Goal: Task Accomplishment & Management: Use online tool/utility

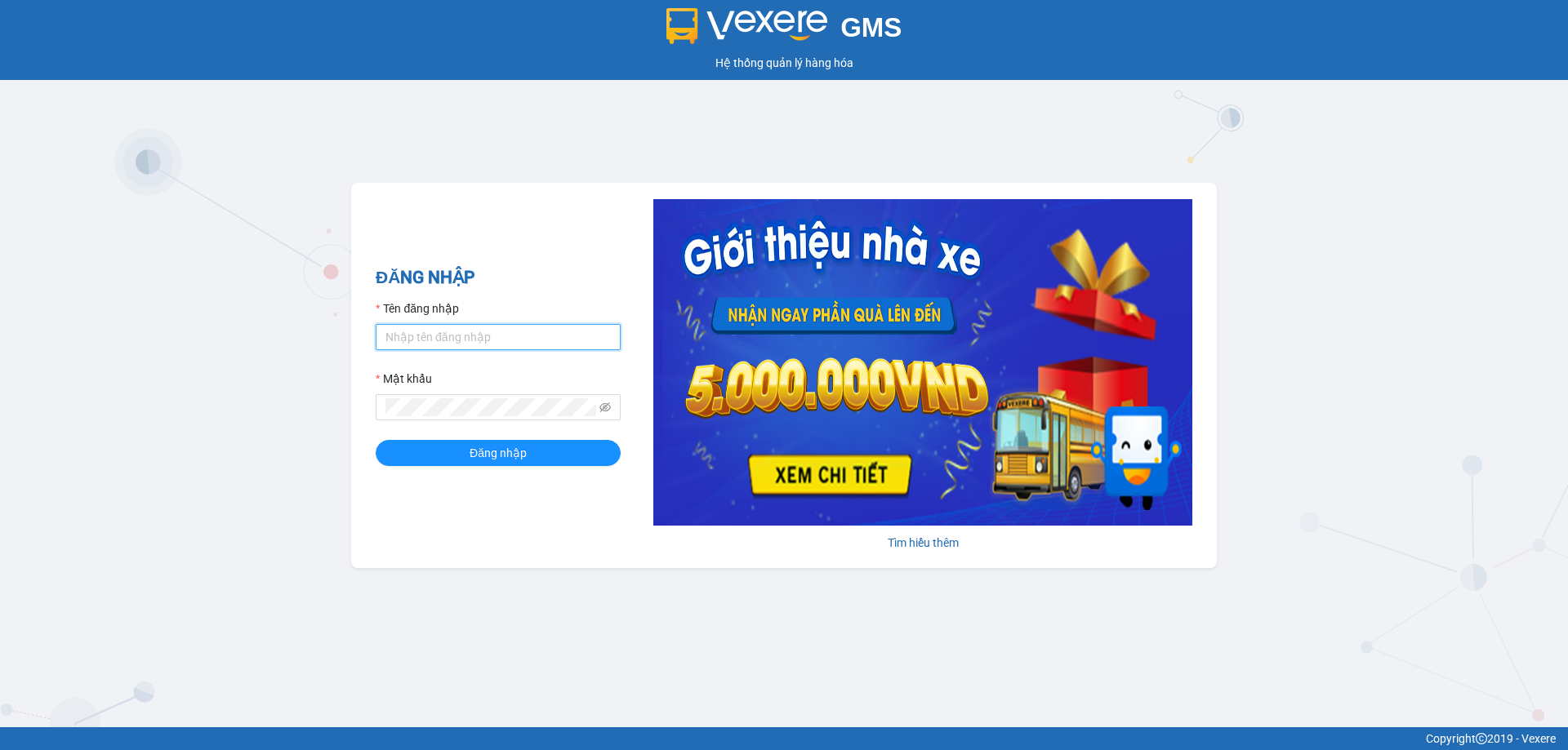
click at [434, 339] on input "Tên đăng nhập" at bounding box center [498, 337] width 245 height 26
type input "nttho.hhg"
click at [376, 440] on button "Đăng nhập" at bounding box center [498, 453] width 245 height 26
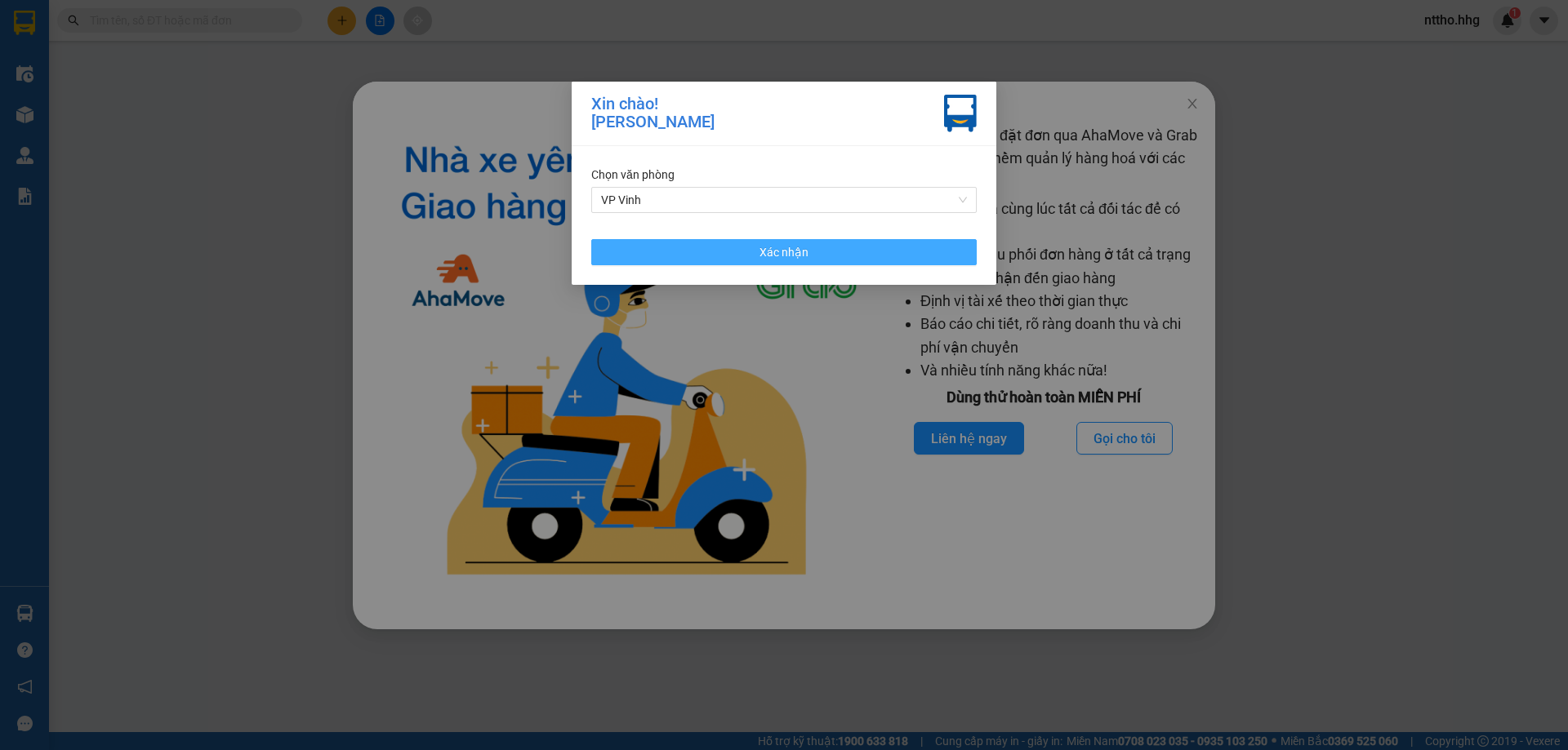
click at [815, 250] on button "Xác nhận" at bounding box center [784, 252] width 385 height 26
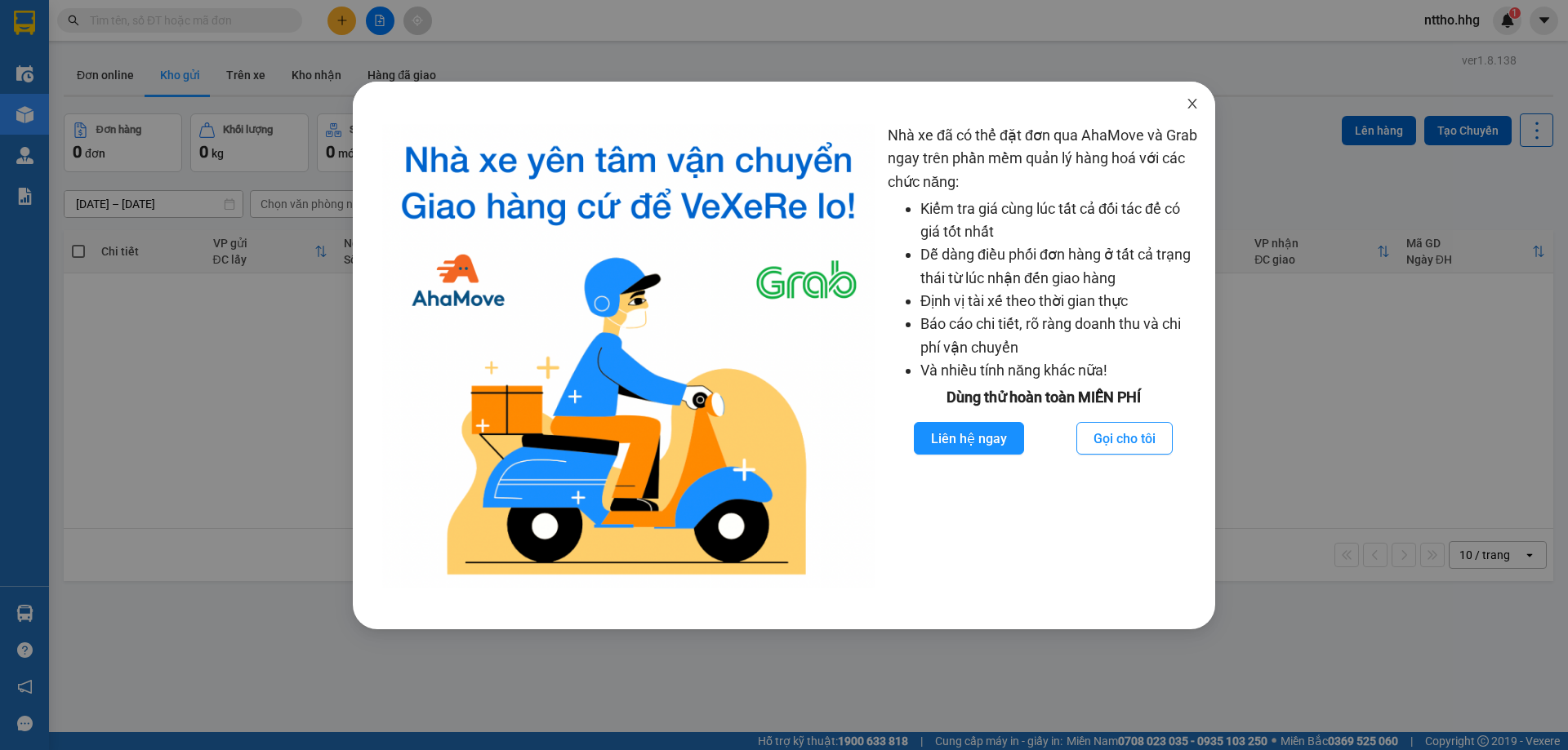
click at [1196, 102] on icon "close" at bounding box center [1192, 104] width 13 height 13
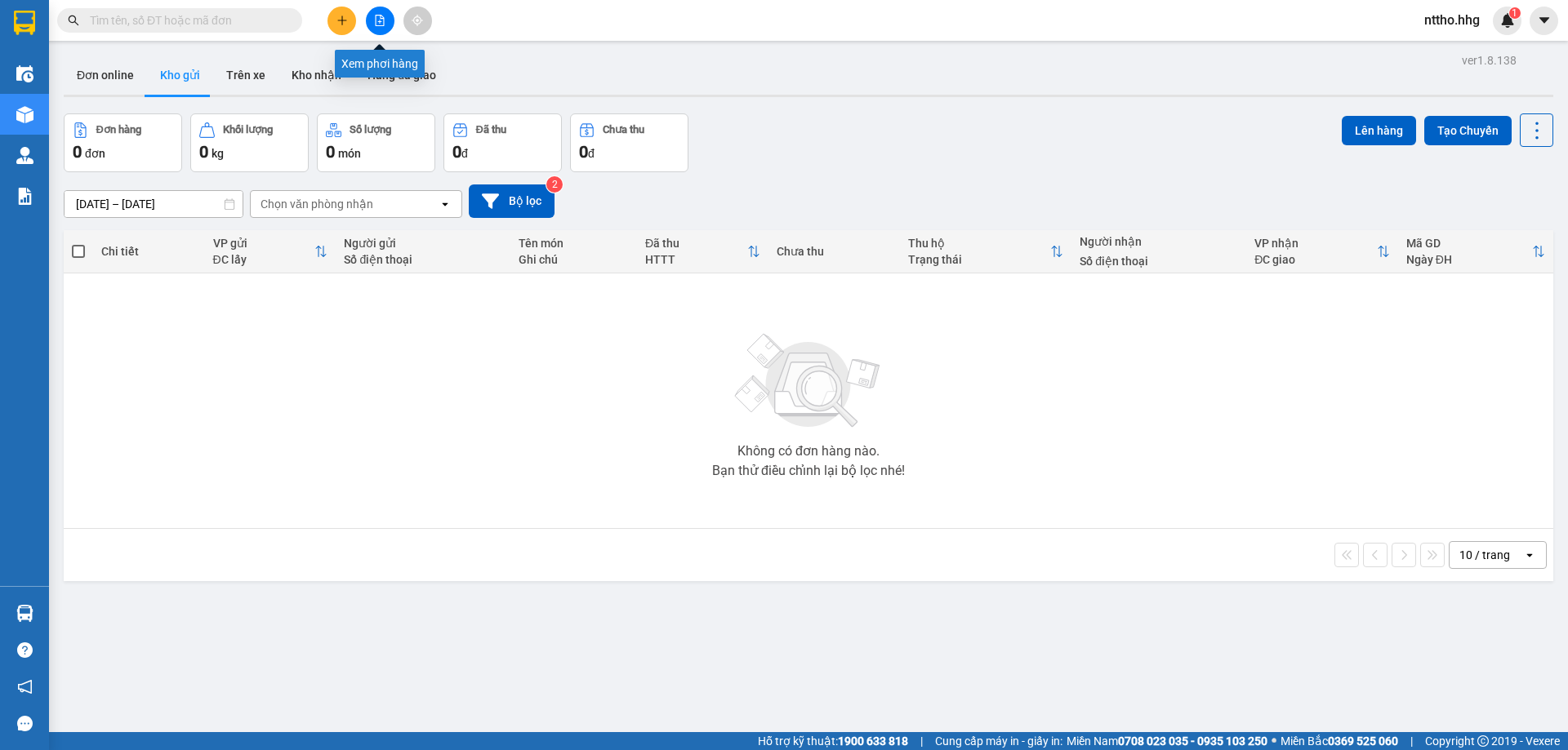
click at [375, 15] on icon "file-add" at bounding box center [380, 21] width 11 height 11
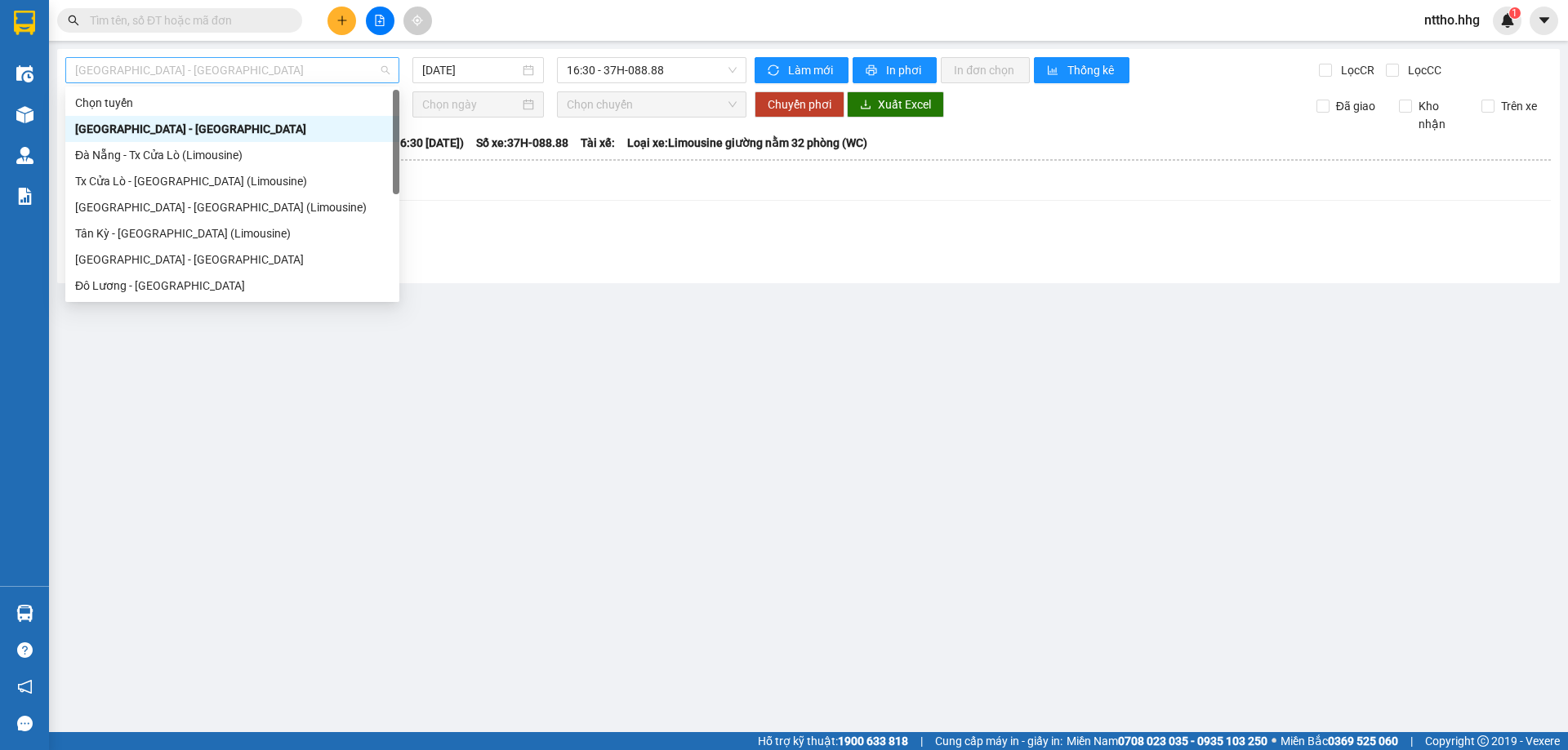
click at [244, 74] on span "Quảng Ngãi - Con Cuông" at bounding box center [232, 70] width 315 height 25
click at [185, 181] on div "Tx Cửa Lò - Đà Nẵng (Limousine)" at bounding box center [232, 180] width 315 height 18
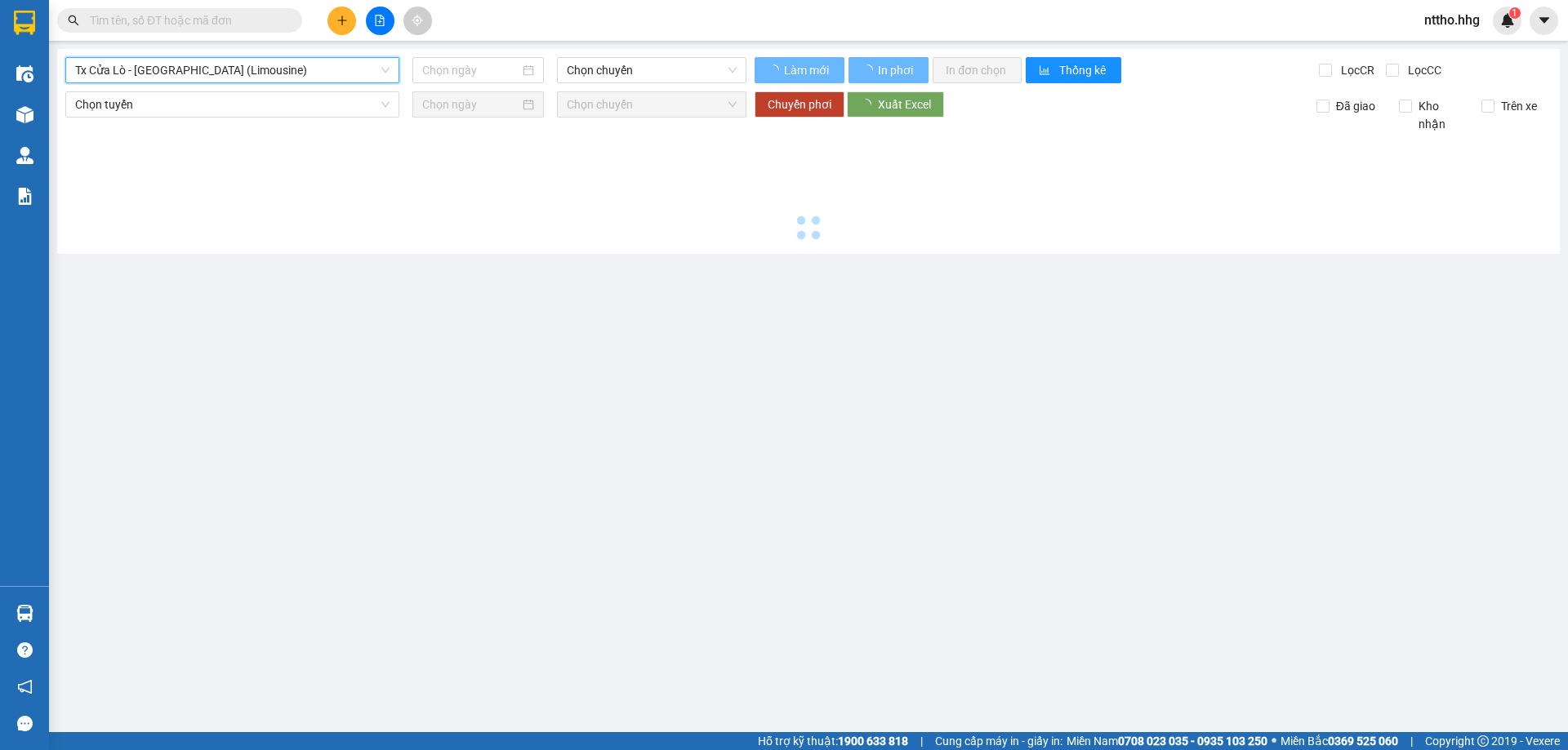
type input "14/08/2025"
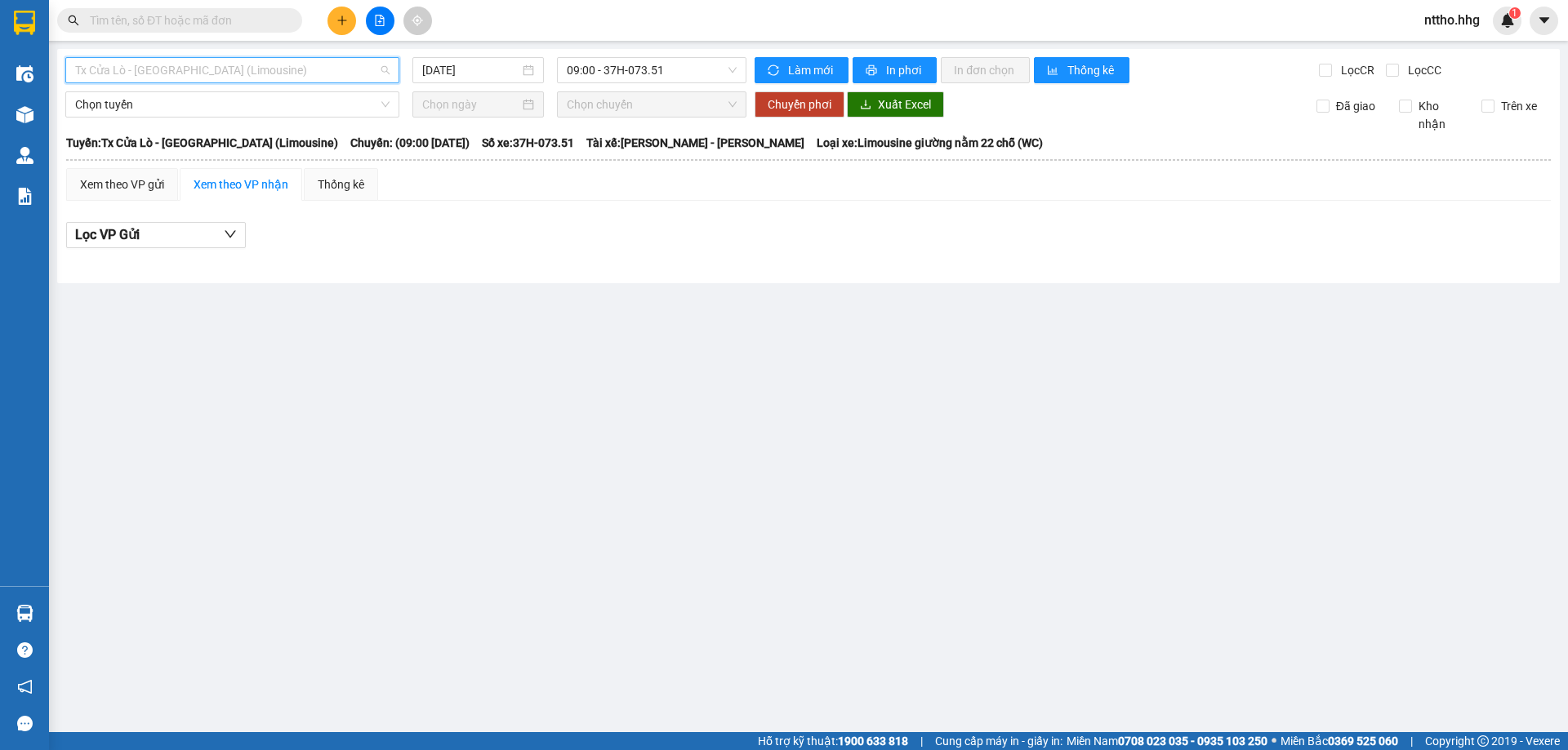
click at [221, 73] on span "Tx Cửa Lò - Đà Nẵng (Limousine)" at bounding box center [232, 70] width 315 height 25
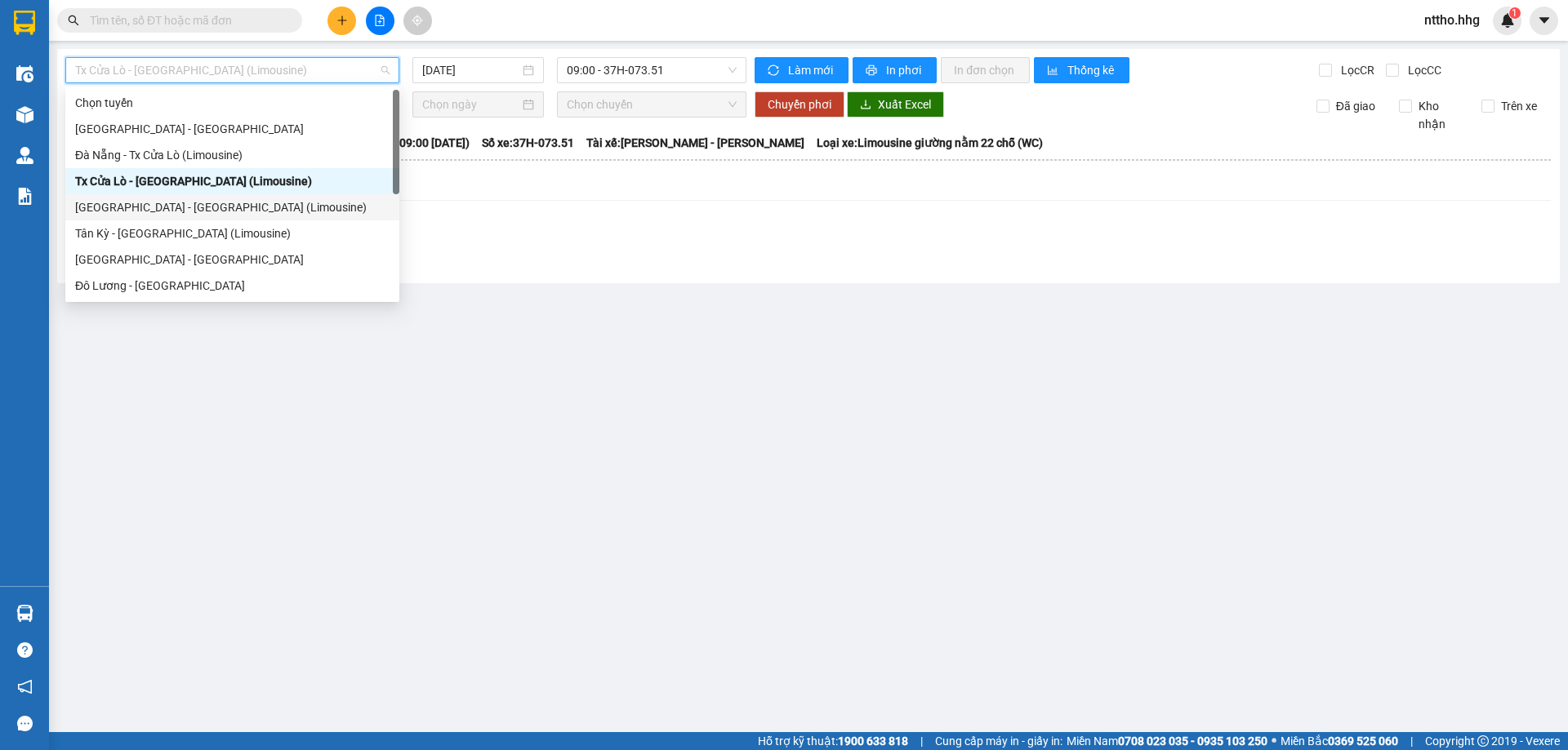
click at [148, 198] on div "Đà Nẵng - Tân Kỳ (Limousine)" at bounding box center [232, 207] width 315 height 18
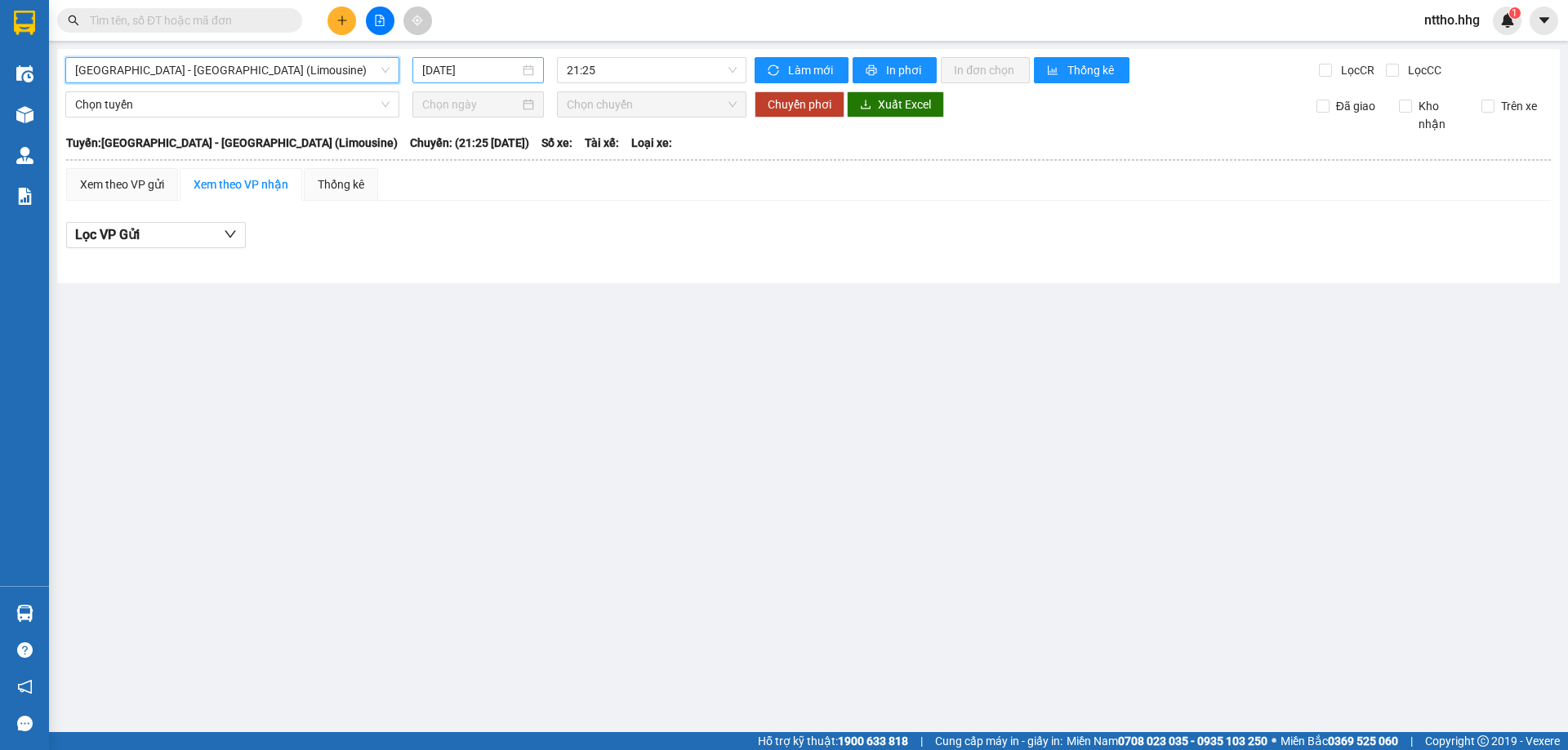
click at [478, 69] on input "14/08/2025" at bounding box center [470, 70] width 97 height 18
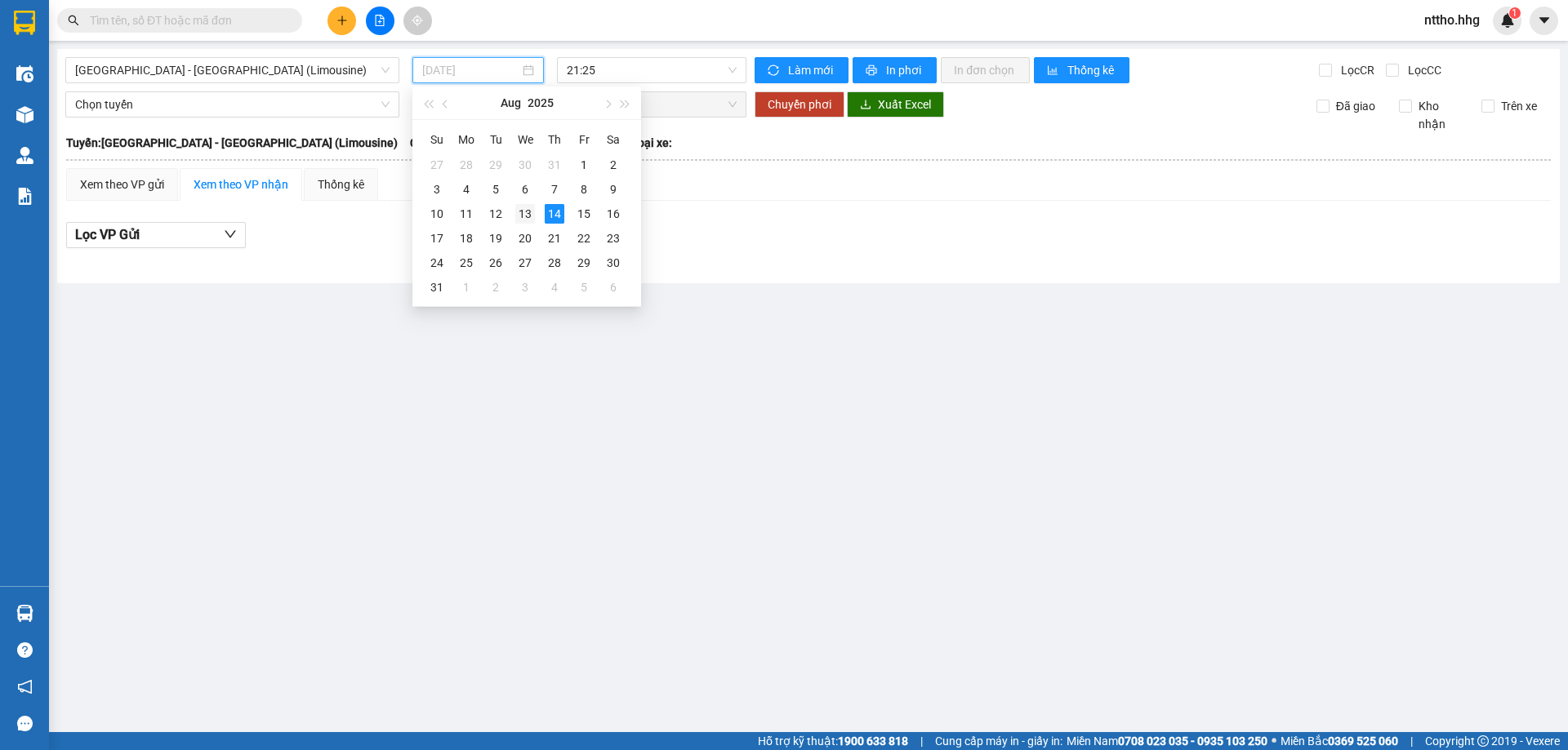
click at [531, 213] on div "13" at bounding box center [524, 213] width 20 height 20
type input "13/08/2025"
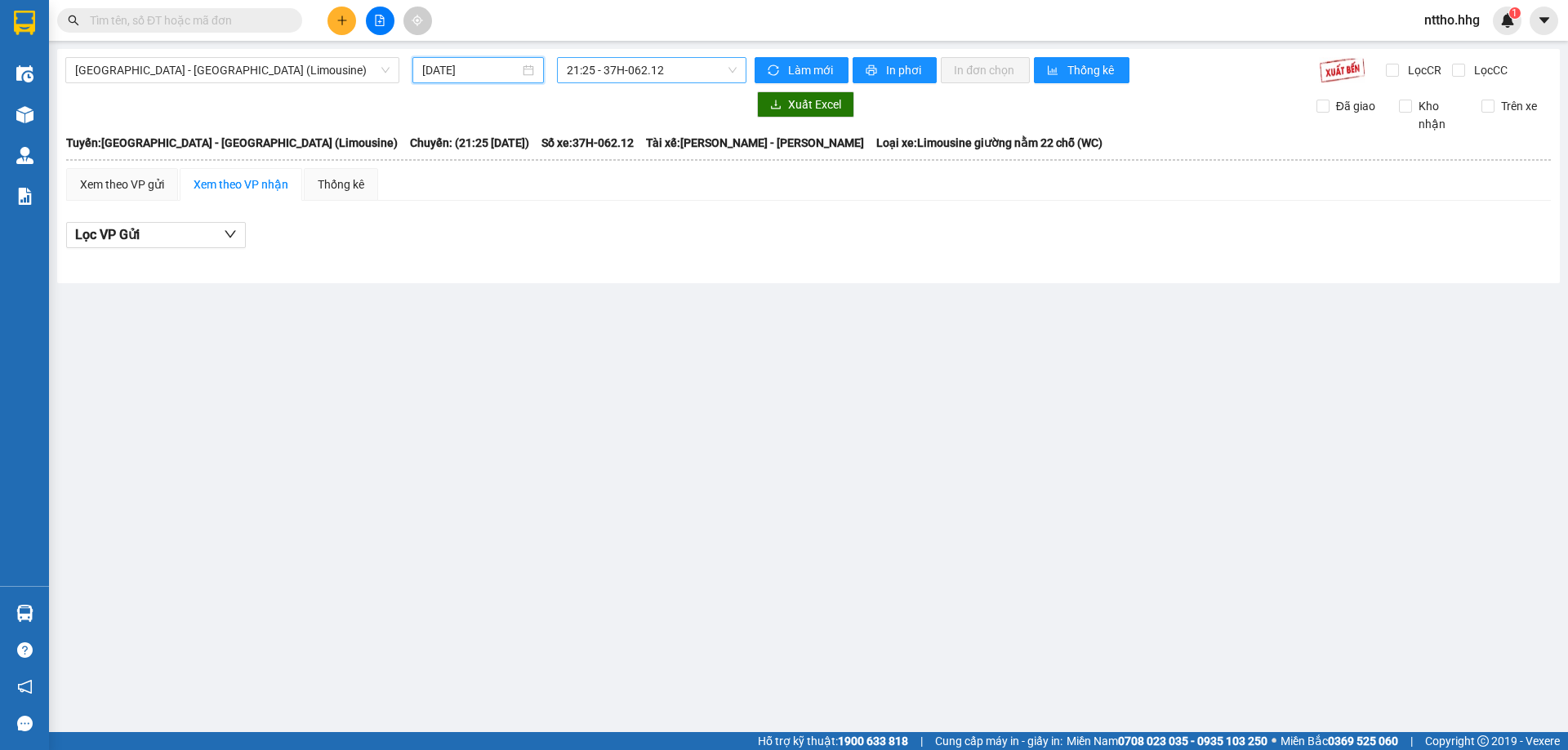
click at [676, 76] on span "21:25 - 37H-062.12" at bounding box center [652, 70] width 170 height 25
click at [673, 75] on span "21:25 - 37H-062.12" at bounding box center [652, 70] width 170 height 25
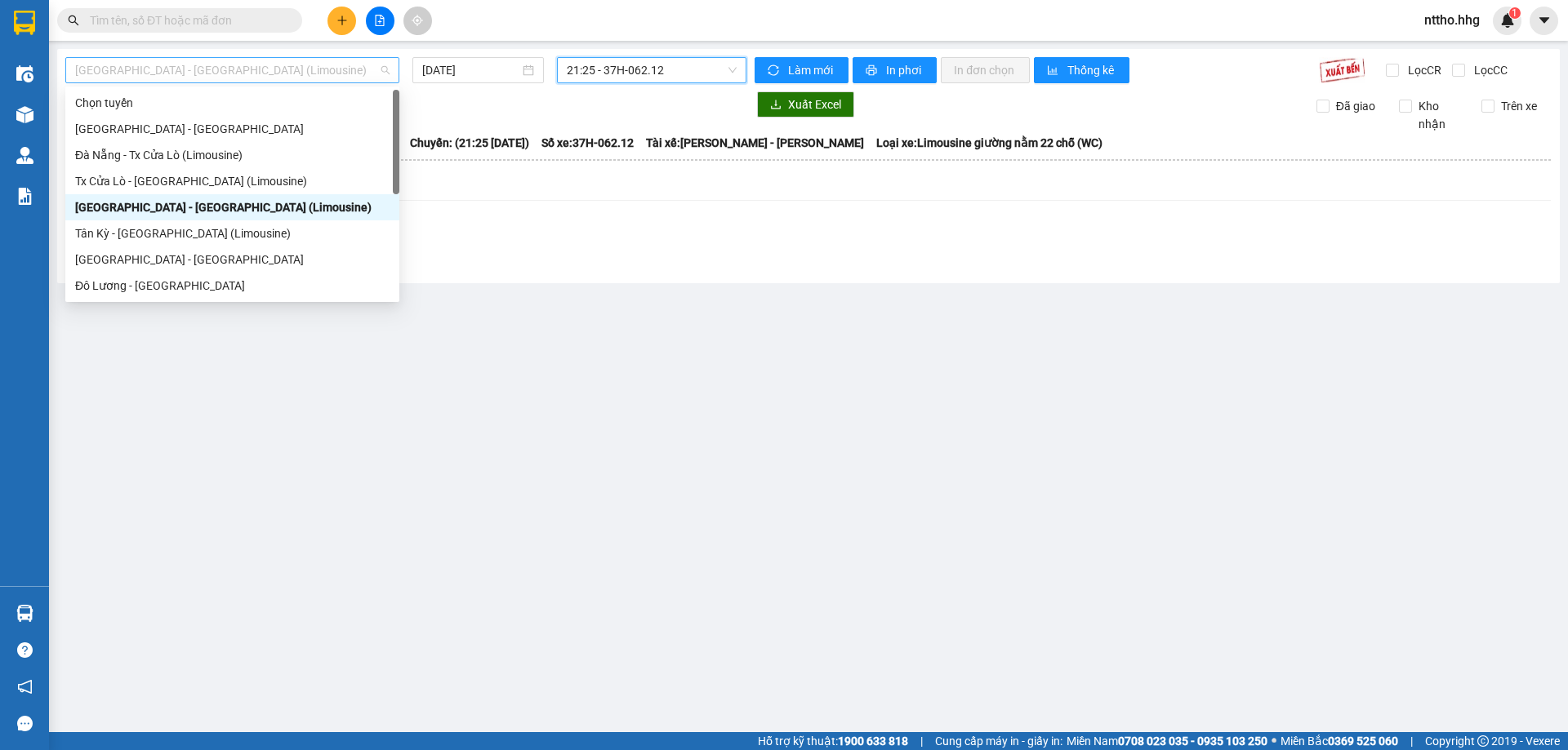
click at [290, 76] on span "Đà Nẵng - Tân Kỳ (Limousine)" at bounding box center [232, 70] width 315 height 25
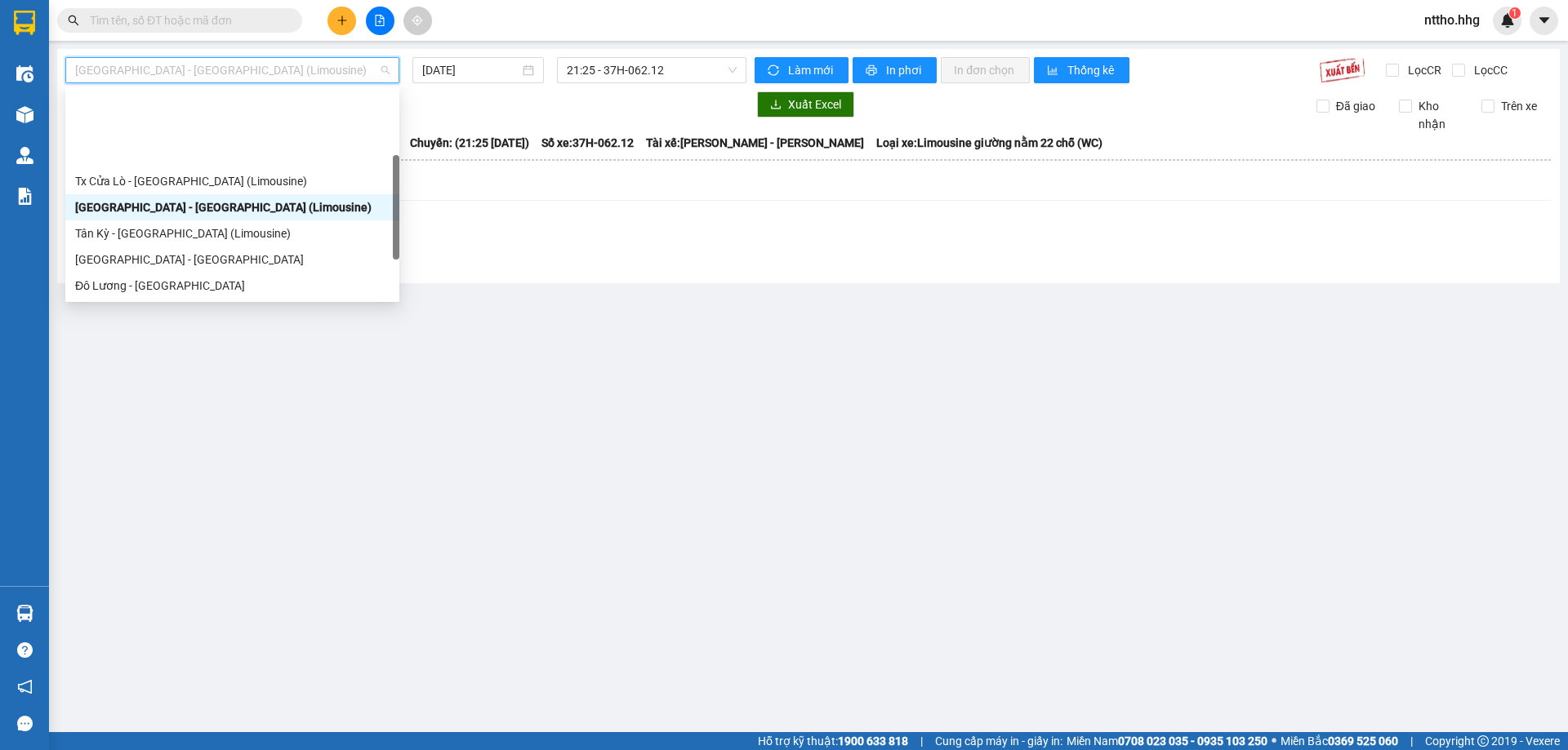
scroll to position [130, 0]
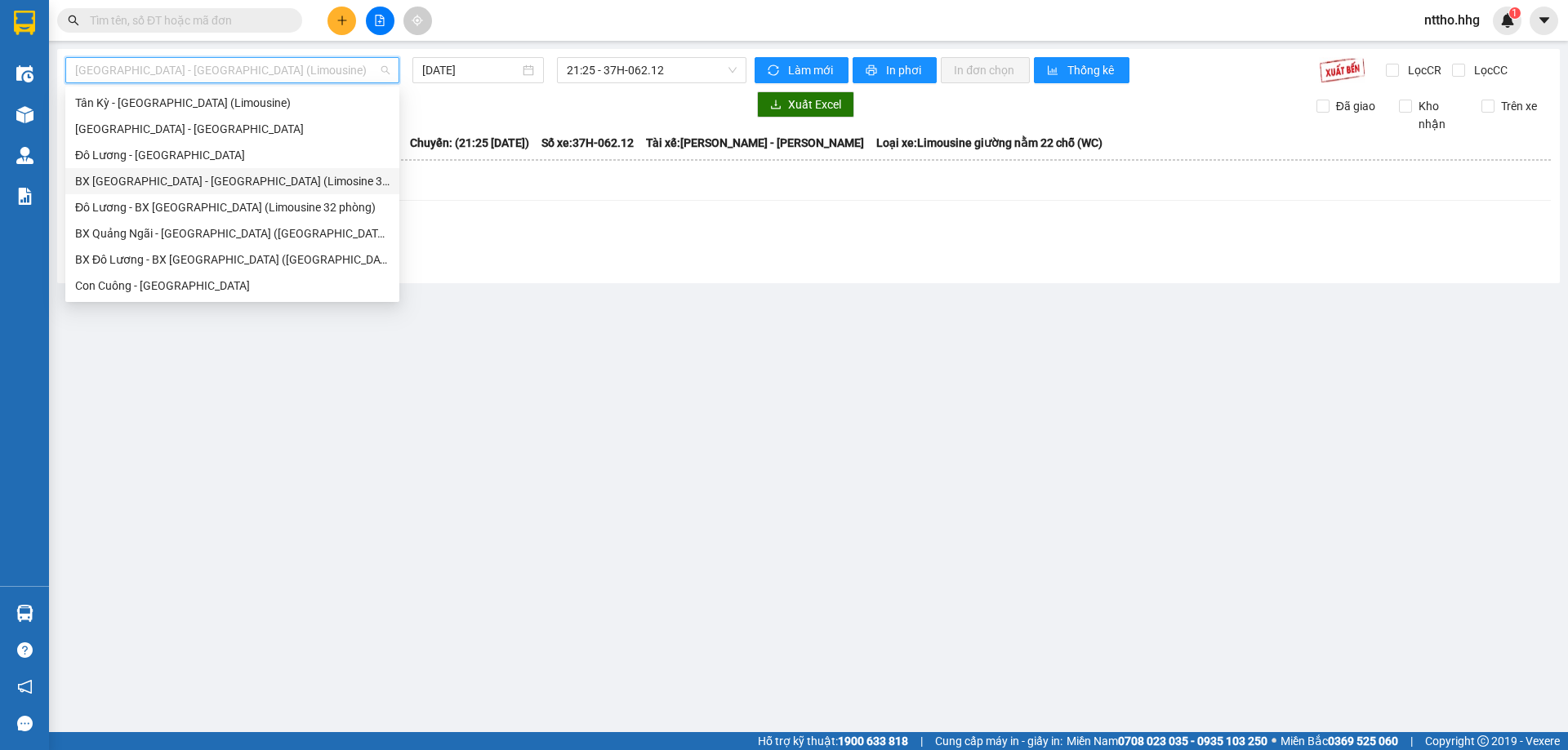
click at [197, 188] on div "BX Đà Nẵng - Đô Lương (Limosine 32 phòng)" at bounding box center [232, 180] width 315 height 18
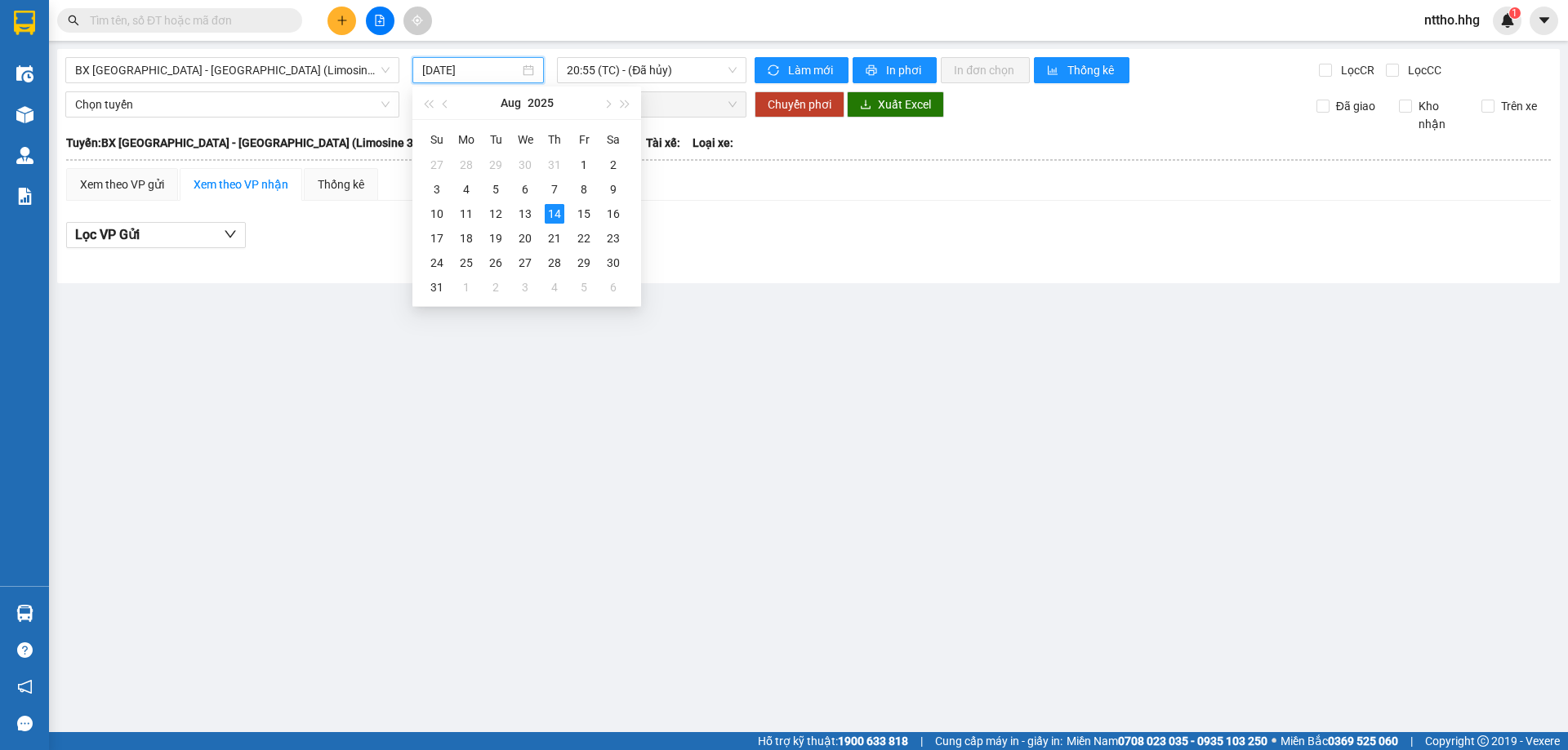
click at [486, 65] on input "14/08/2025" at bounding box center [470, 70] width 97 height 18
click at [527, 211] on div "13" at bounding box center [524, 213] width 20 height 20
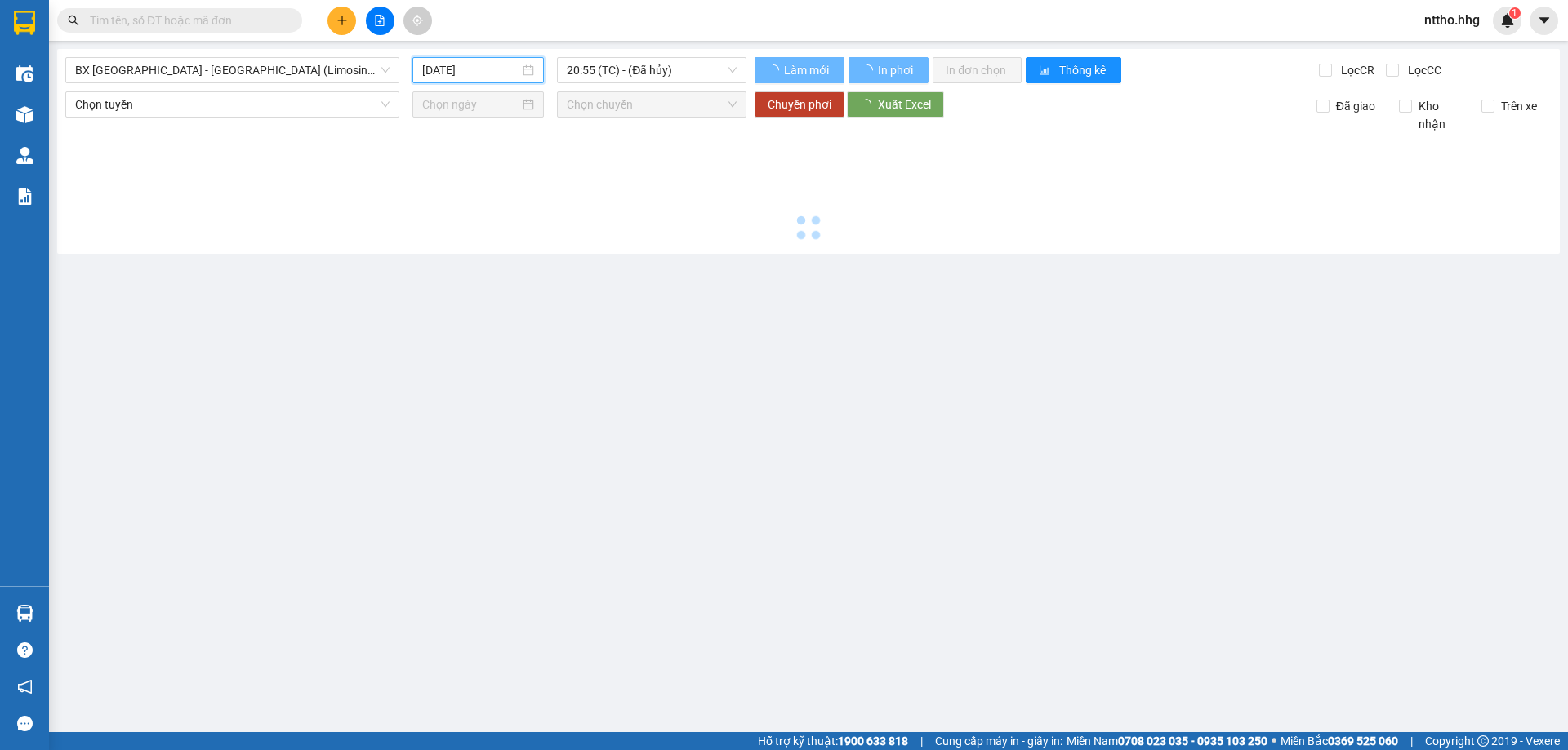
type input "13/08/2025"
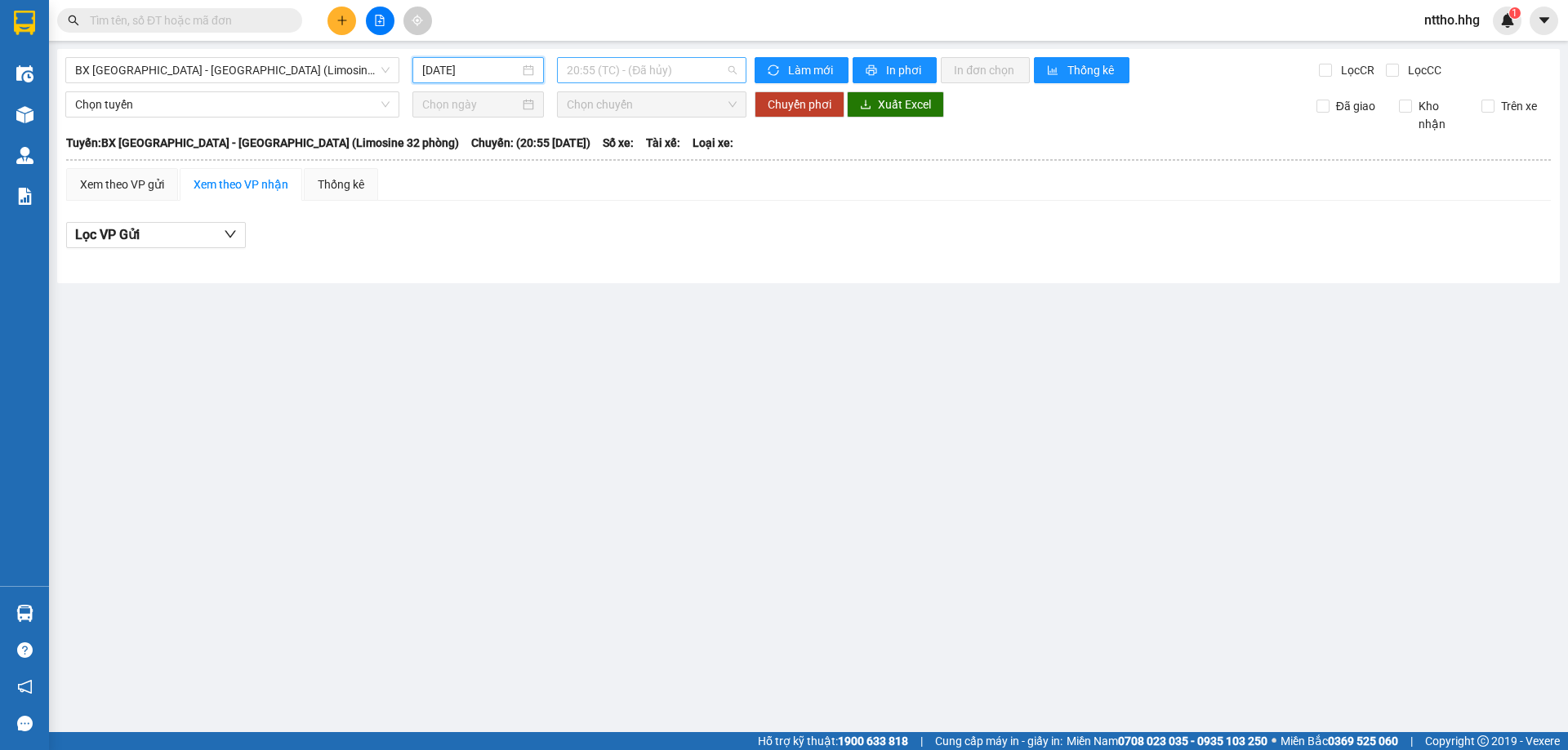
click at [679, 71] on span "20:55 (TC) - (Đã hủy)" at bounding box center [652, 70] width 170 height 25
click at [672, 153] on div "21:00 (TC) - 37H-089.89" at bounding box center [630, 155] width 128 height 18
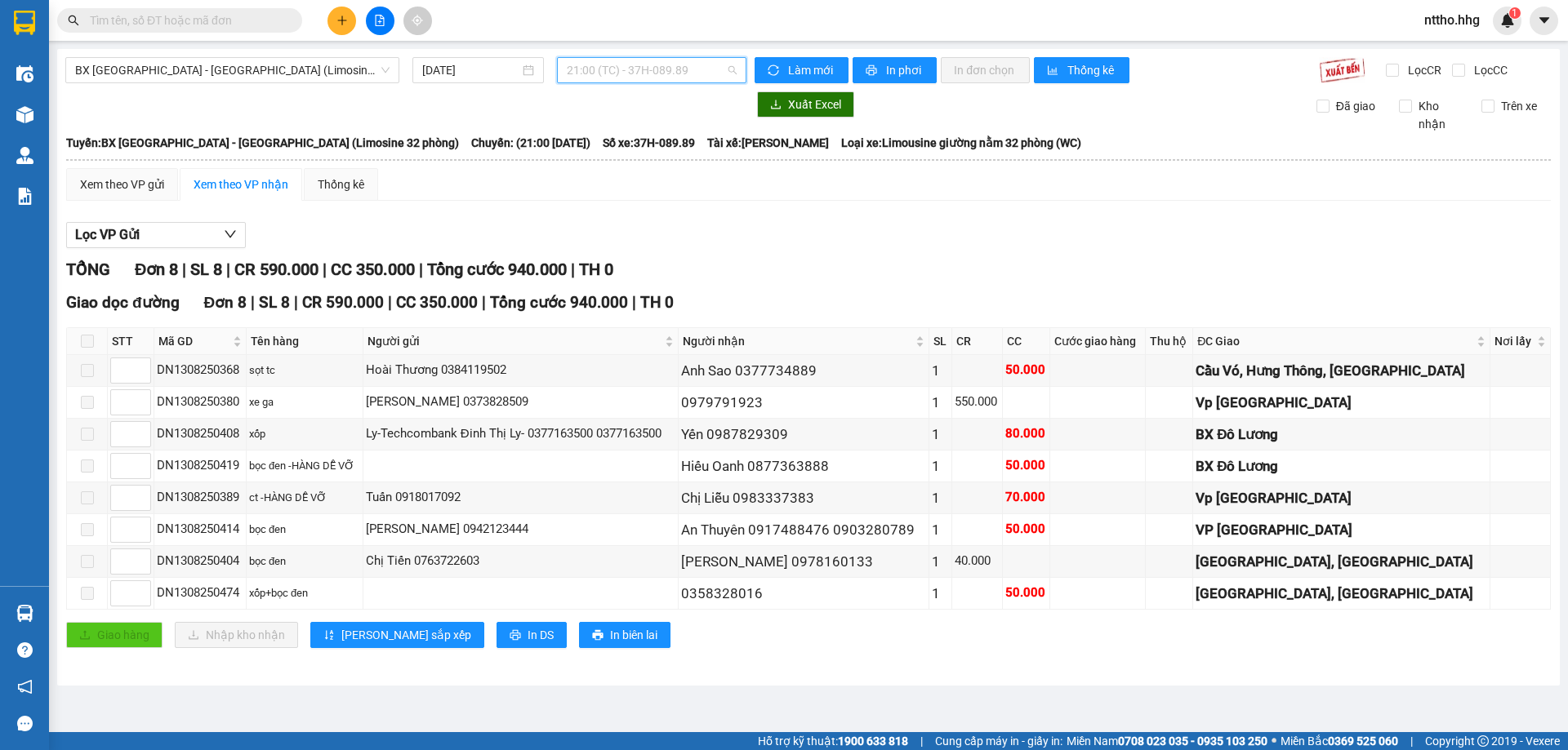
click at [666, 73] on span "21:00 (TC) - 37H-089.89" at bounding box center [652, 70] width 170 height 25
click at [622, 182] on div "21:10 - (Đã hủy)" at bounding box center [630, 180] width 128 height 18
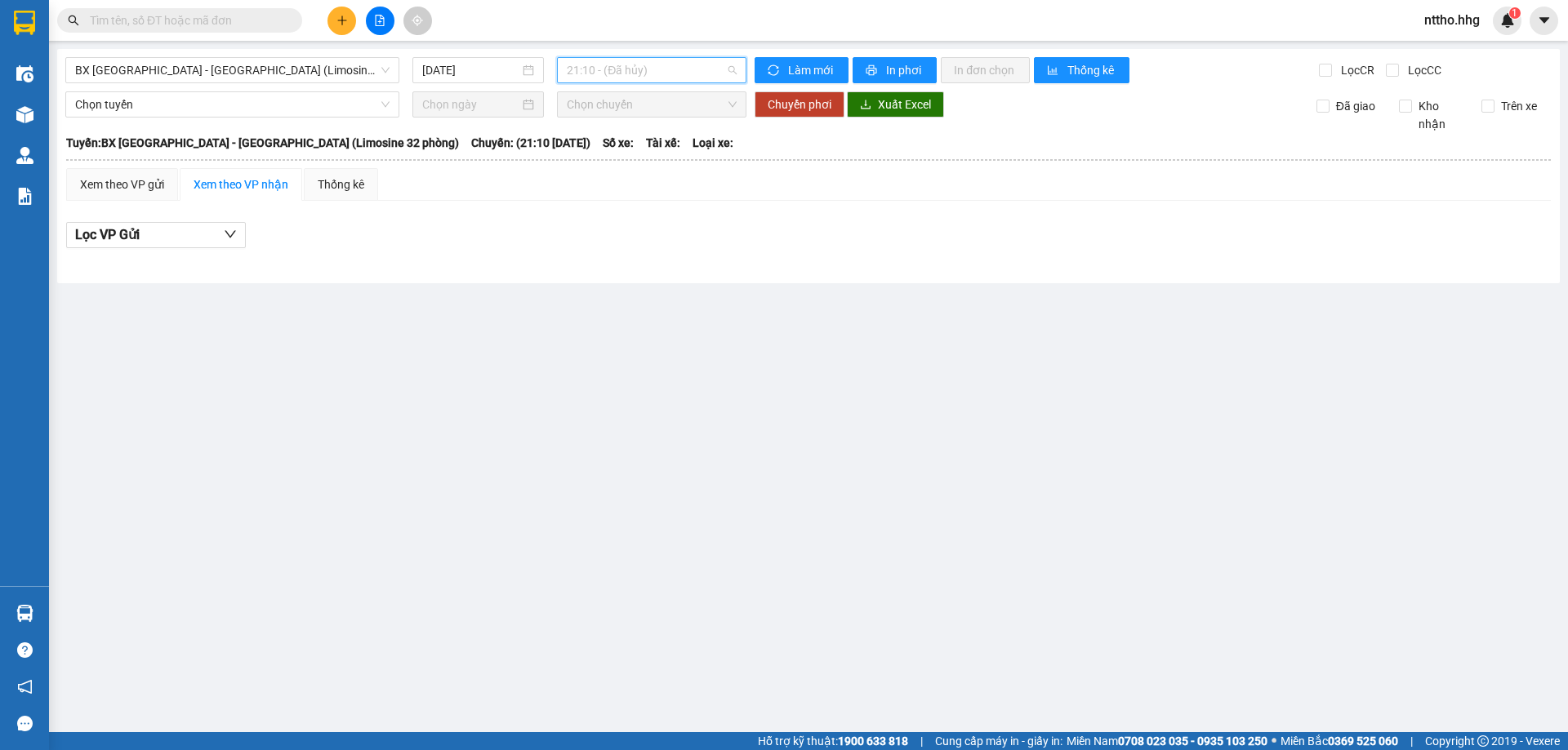
click at [655, 69] on span "21:10 - (Đã hủy)" at bounding box center [652, 70] width 170 height 25
click at [618, 138] on div "20:55 (TC) - (Đã hủy)" at bounding box center [631, 129] width 147 height 26
click at [270, 74] on span "BX Đà Nẵng - Đô Lương (Limosine 32 phòng)" at bounding box center [232, 70] width 315 height 25
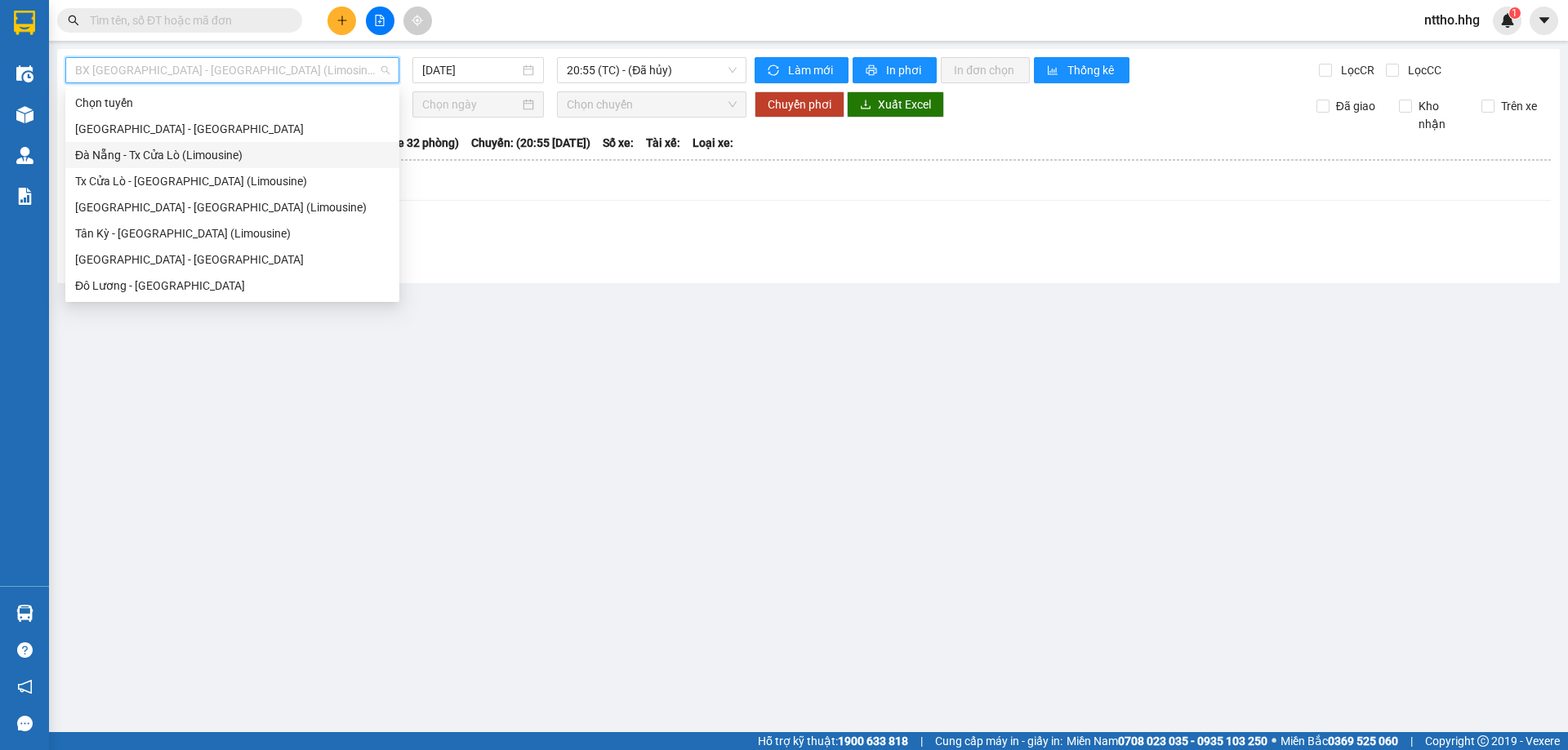
click at [184, 160] on div "Đà Nẵng - Tx Cửa Lò (Limousine)" at bounding box center [232, 155] width 315 height 18
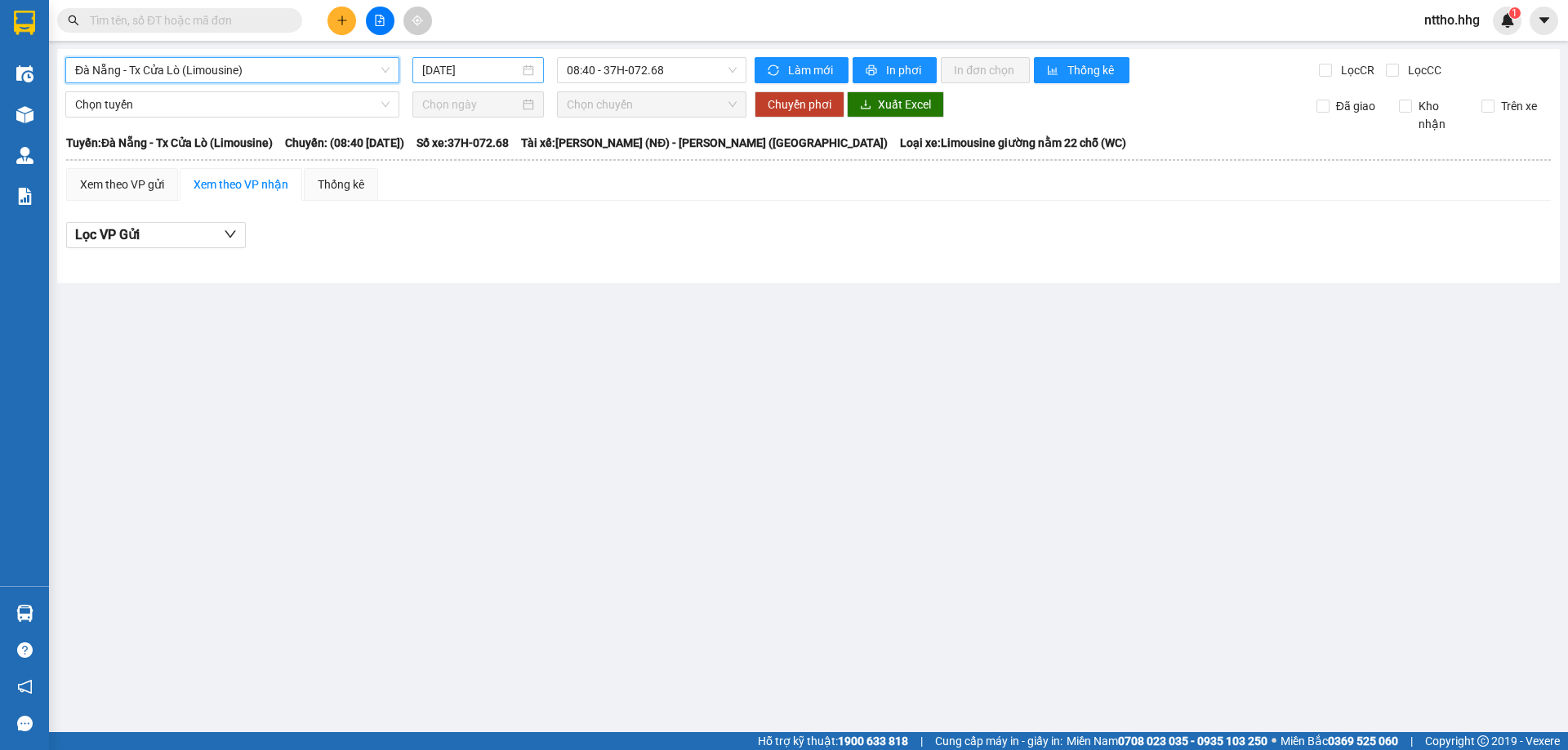
click at [469, 71] on input "14/08/2025" at bounding box center [470, 70] width 97 height 18
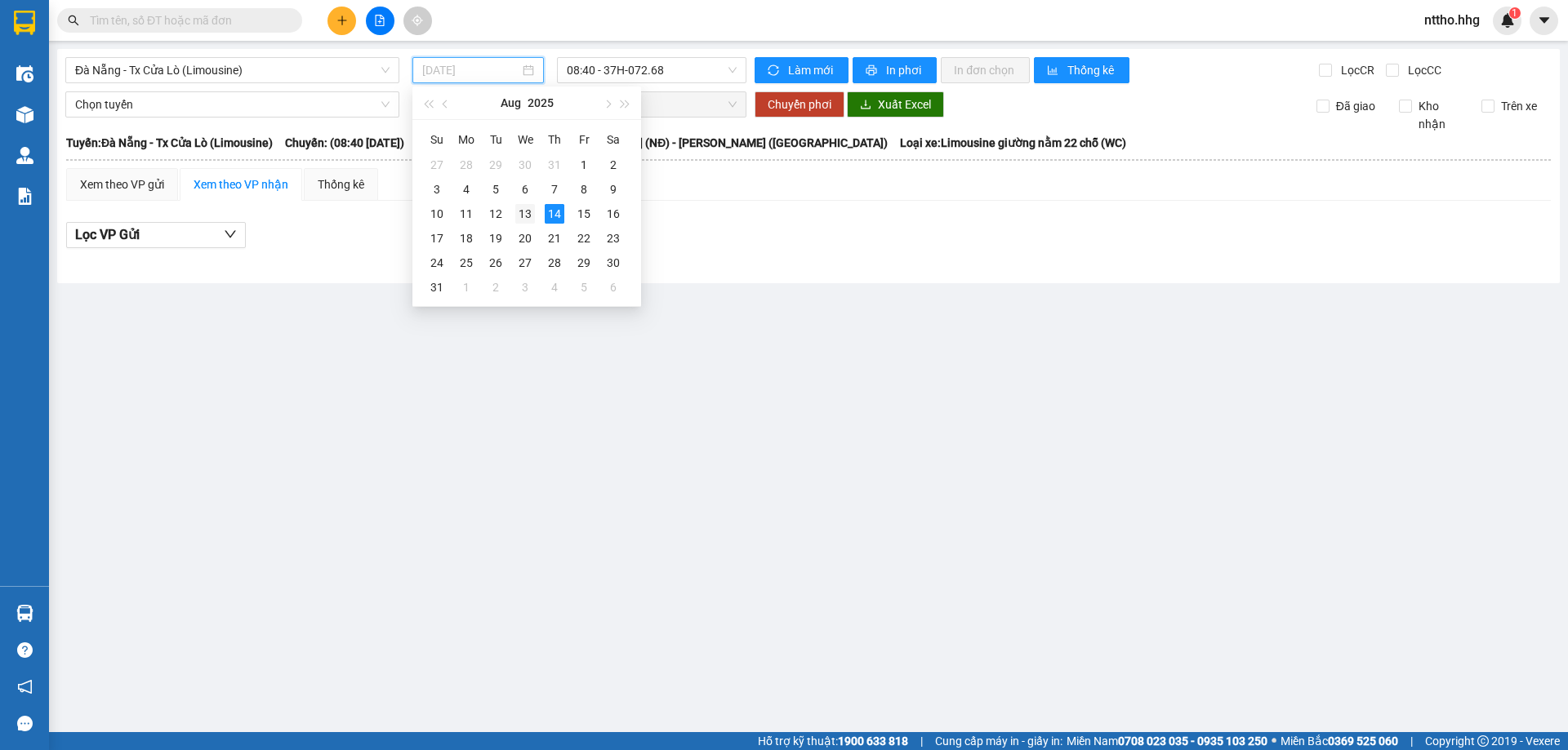
click at [529, 210] on div "13" at bounding box center [524, 213] width 20 height 20
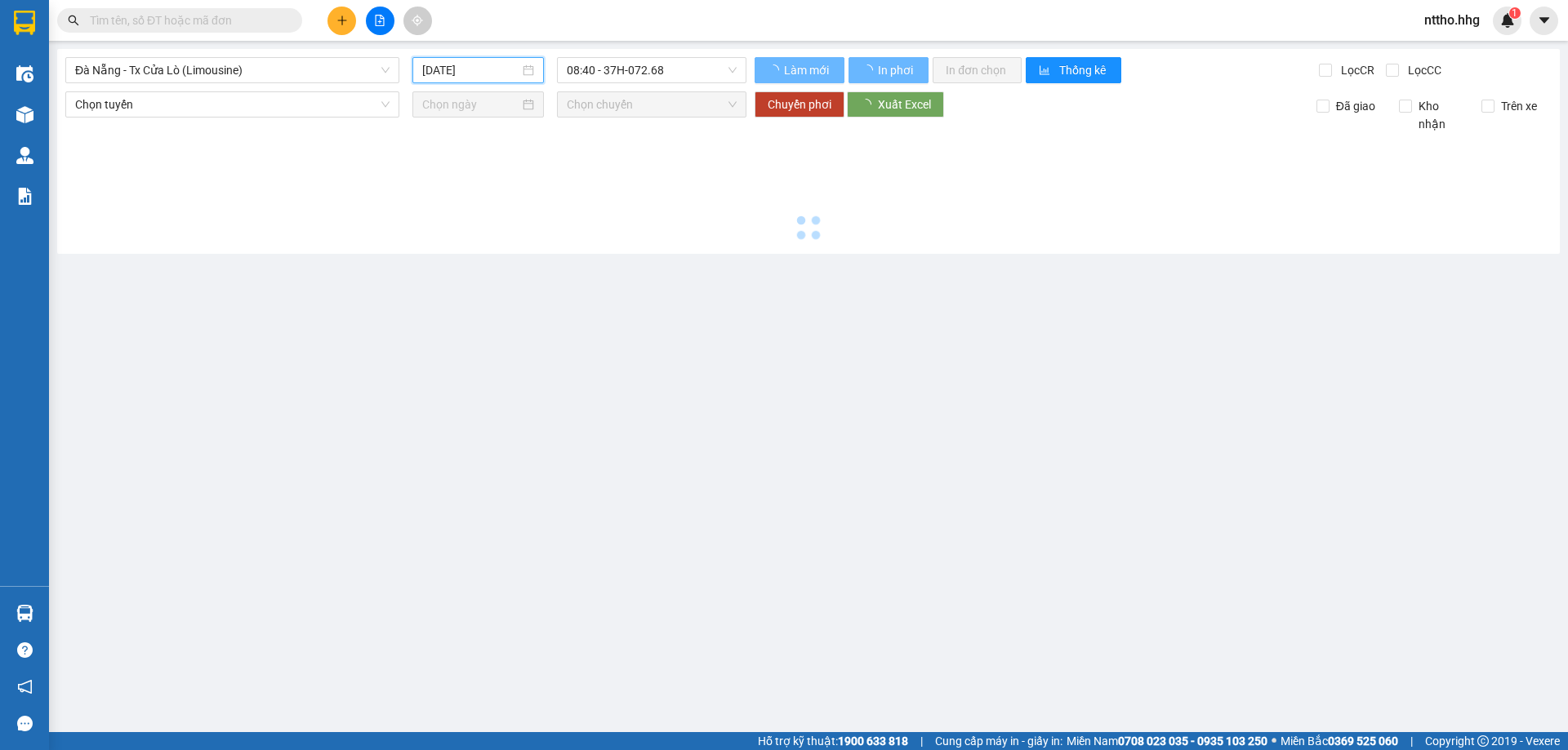
type input "13/08/2025"
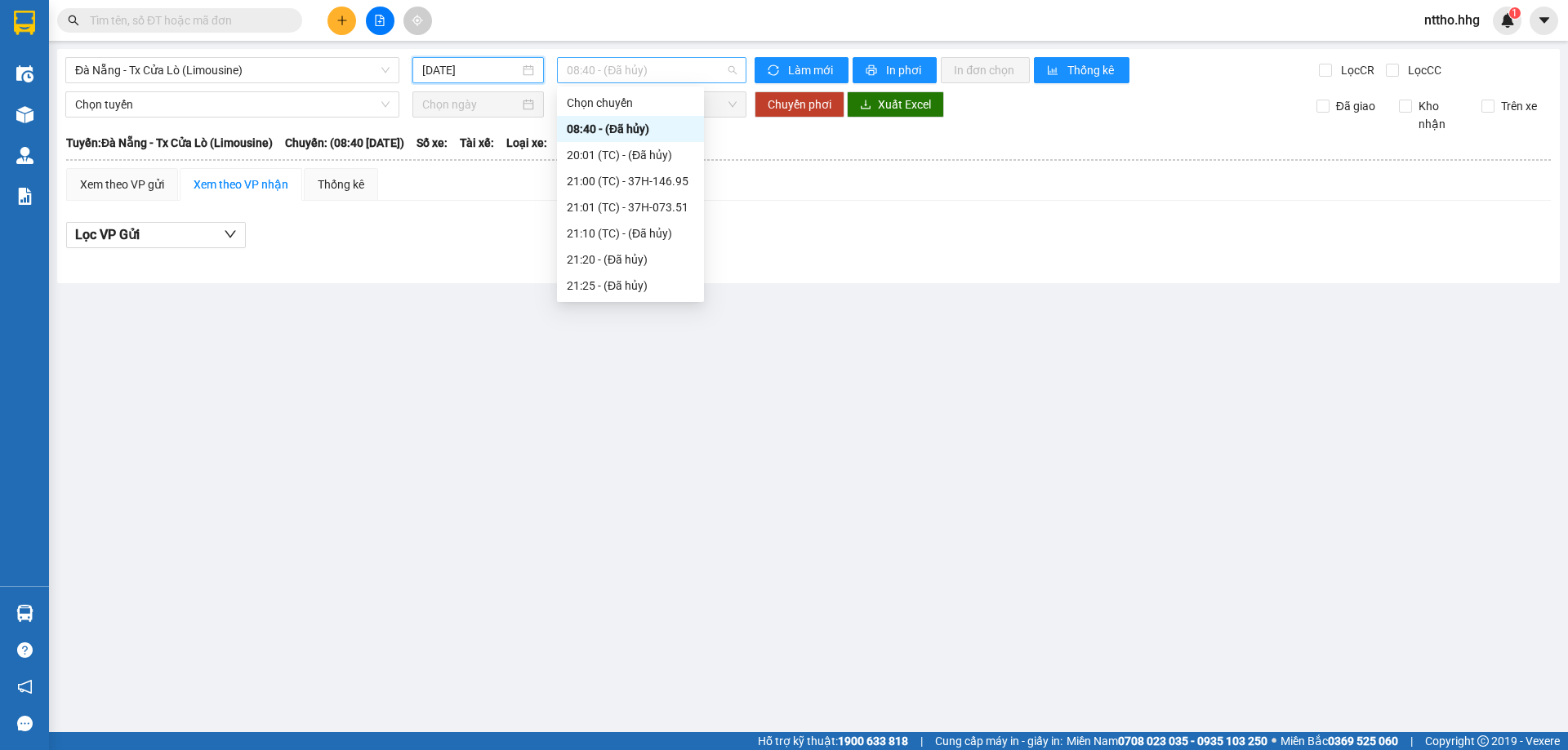
click at [690, 72] on span "08:40 - (Đã hủy)" at bounding box center [652, 70] width 170 height 25
drag, startPoint x: 660, startPoint y: 178, endPoint x: 655, endPoint y: 148, distance: 30.4
click at [655, 148] on div "Chọn chuyến 08:40 - (Đã hủy) 20:01 (TC) - (Đã hủy) 21:00 (TC) - 37H-146.95 21:0…" at bounding box center [631, 194] width 147 height 209
click at [655, 148] on div "20:01 (TC) - (Đã hủy)" at bounding box center [630, 155] width 128 height 18
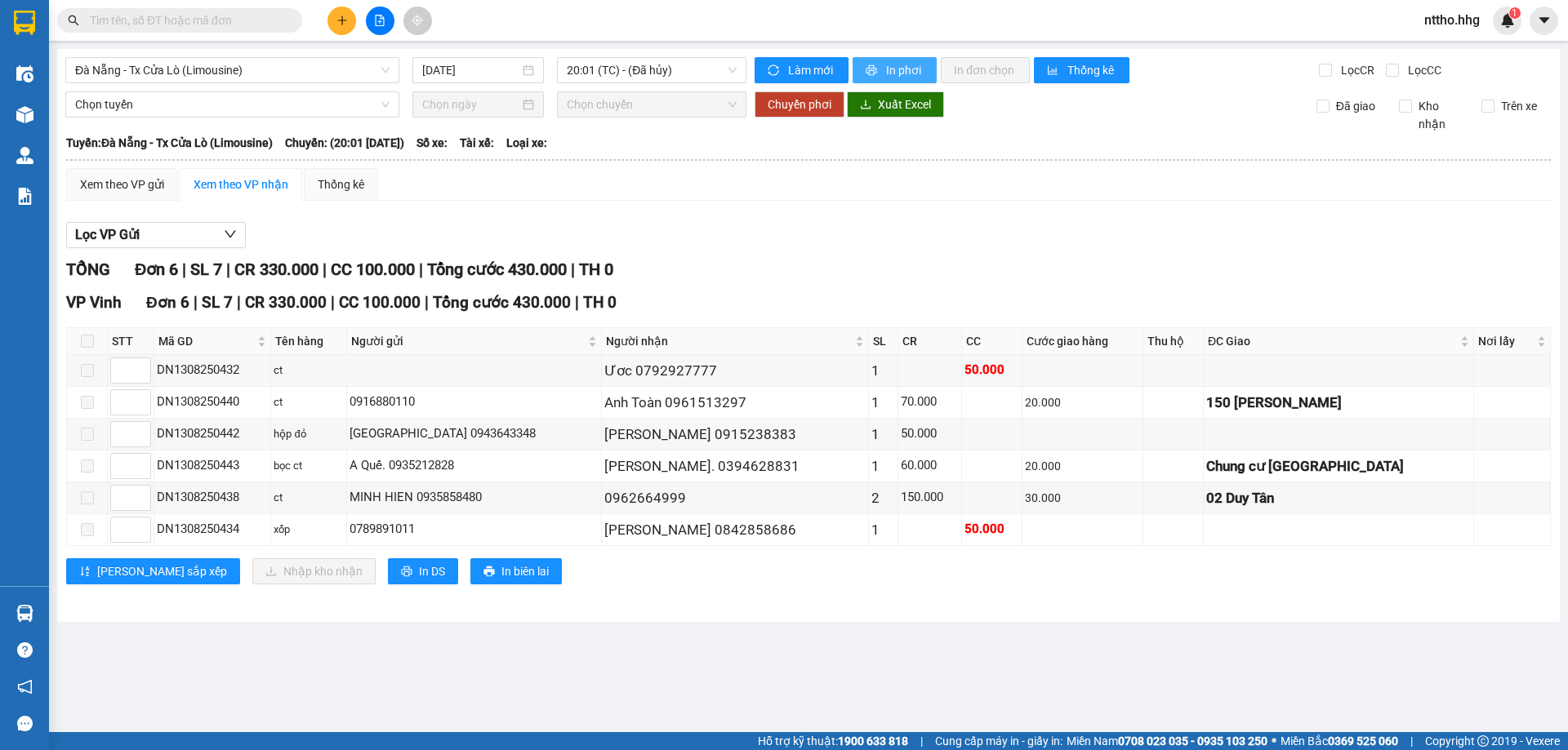
click at [903, 72] on span "In phơi" at bounding box center [905, 70] width 38 height 18
click at [654, 69] on span "20:01 (TC) - (Đã hủy)" at bounding box center [652, 70] width 170 height 25
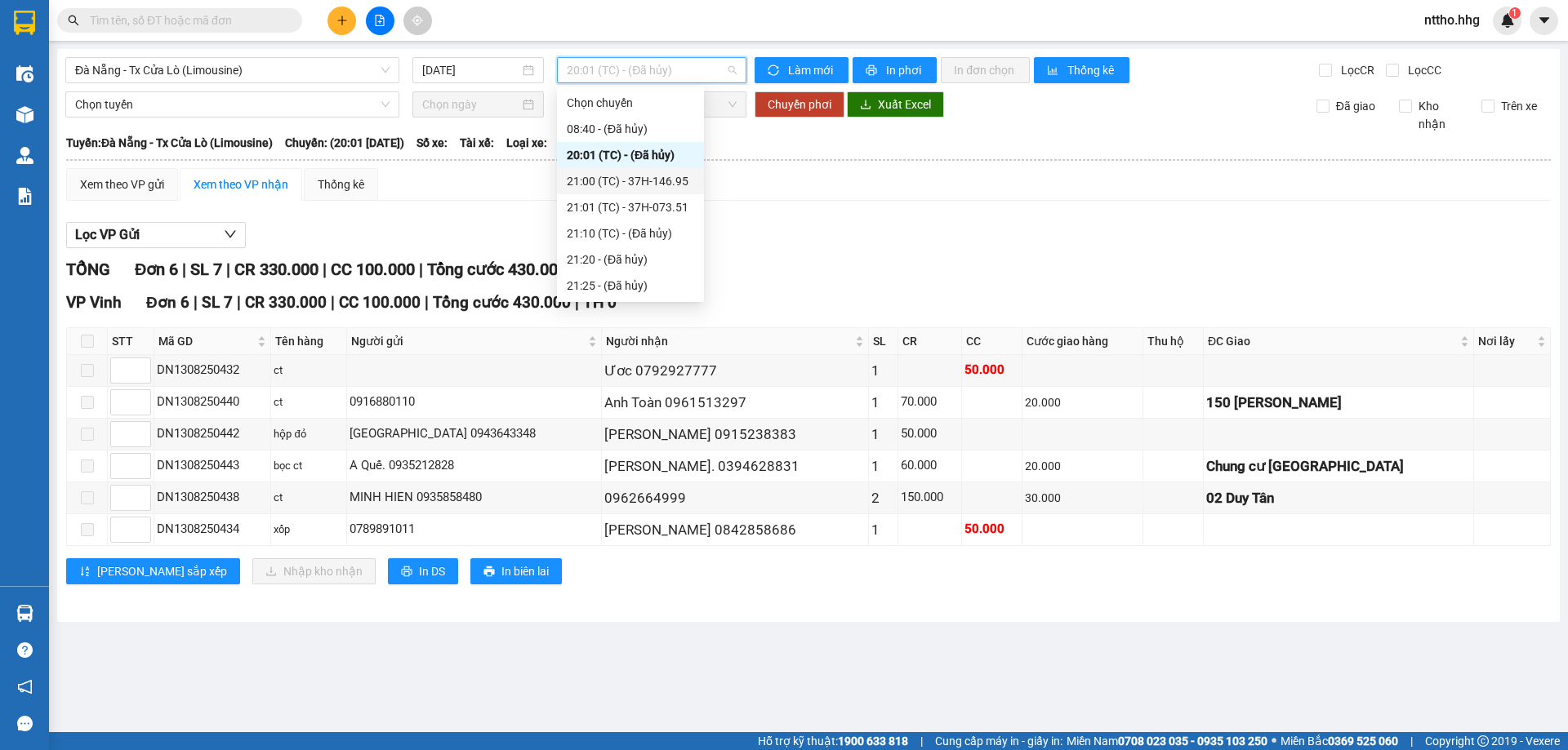
click at [649, 190] on div "21:00 (TC) - 37H-146.95" at bounding box center [631, 181] width 147 height 26
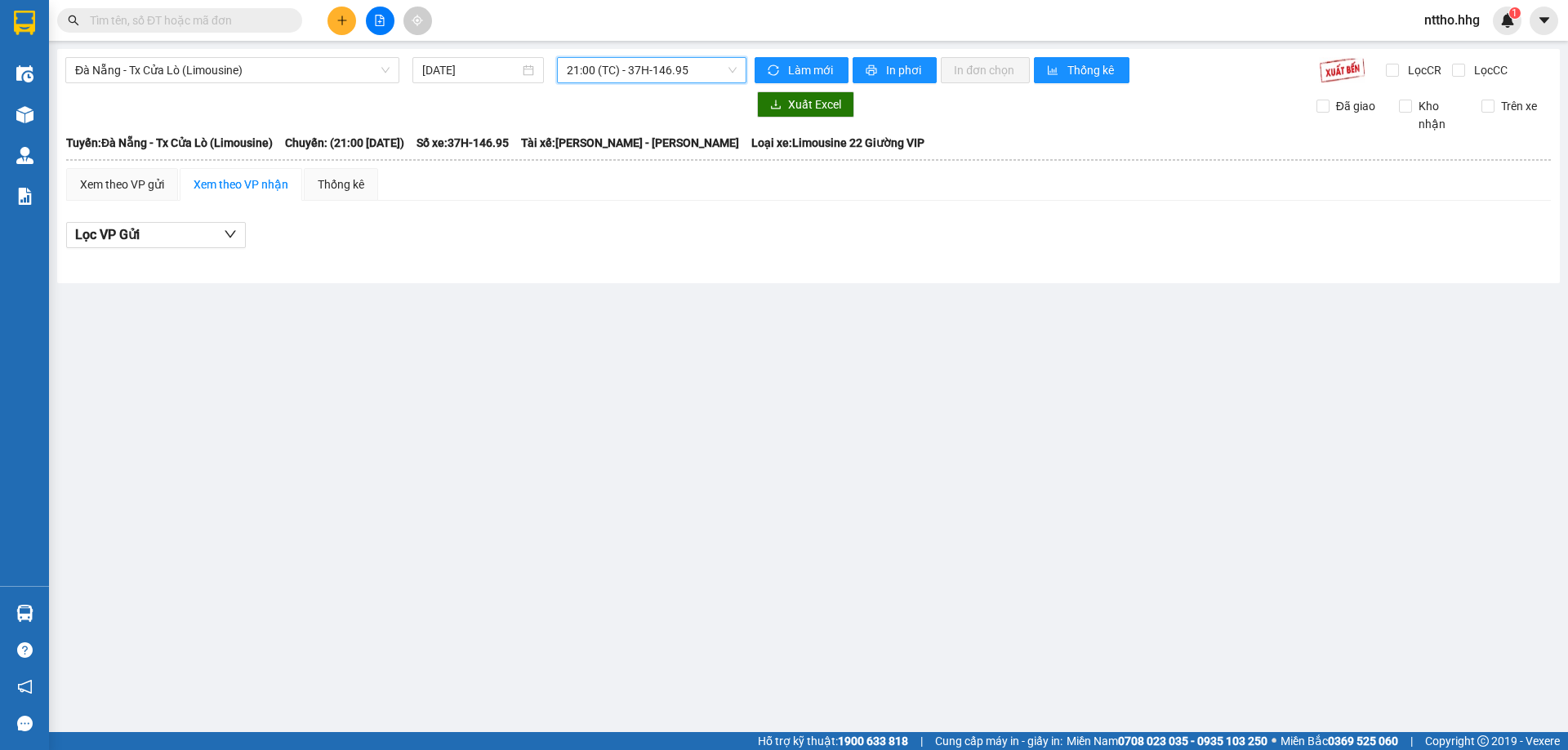
click at [687, 77] on span "21:00 (TC) - 37H-146.95" at bounding box center [652, 70] width 170 height 25
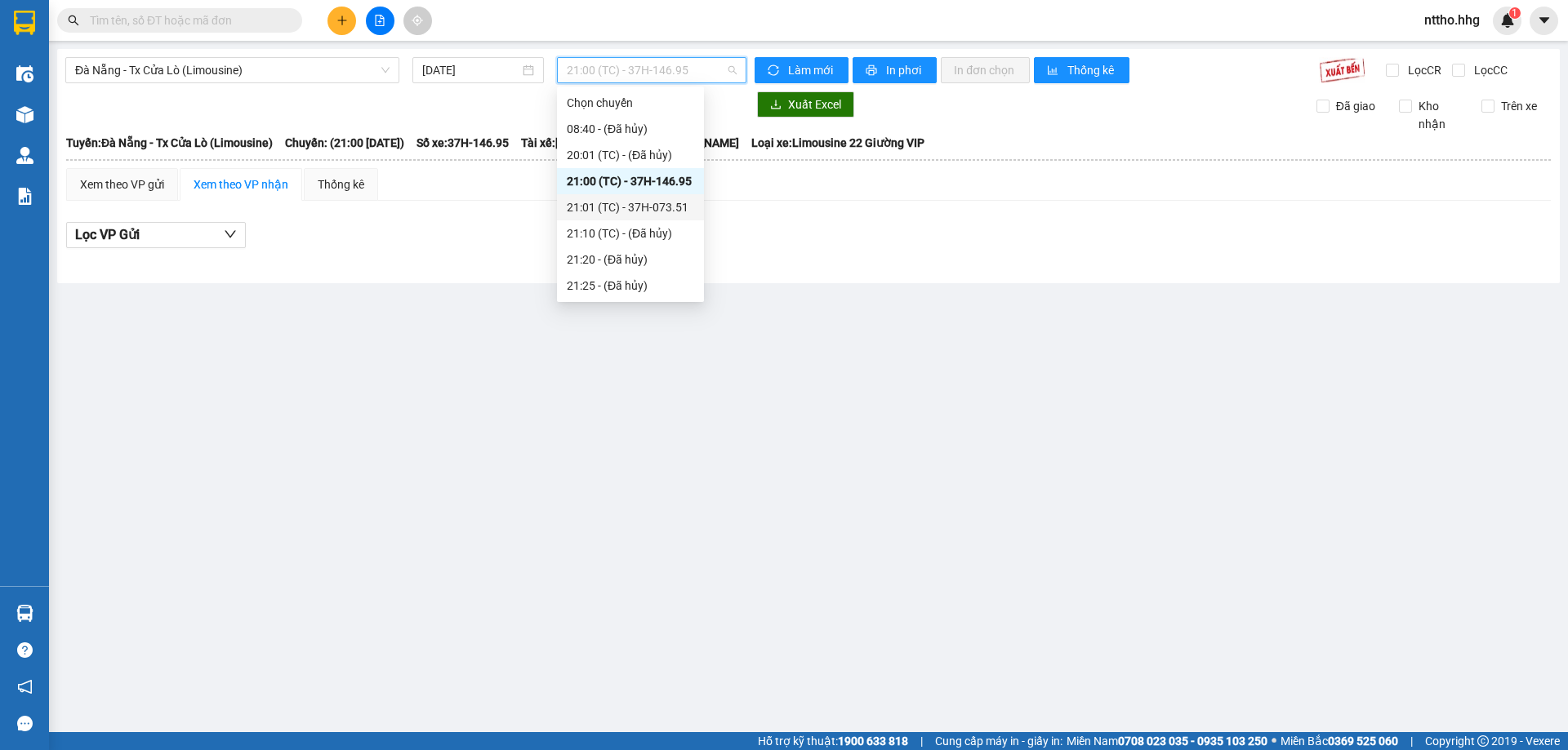
click at [675, 213] on div "21:01 (TC) - 37H-073.51" at bounding box center [630, 207] width 128 height 18
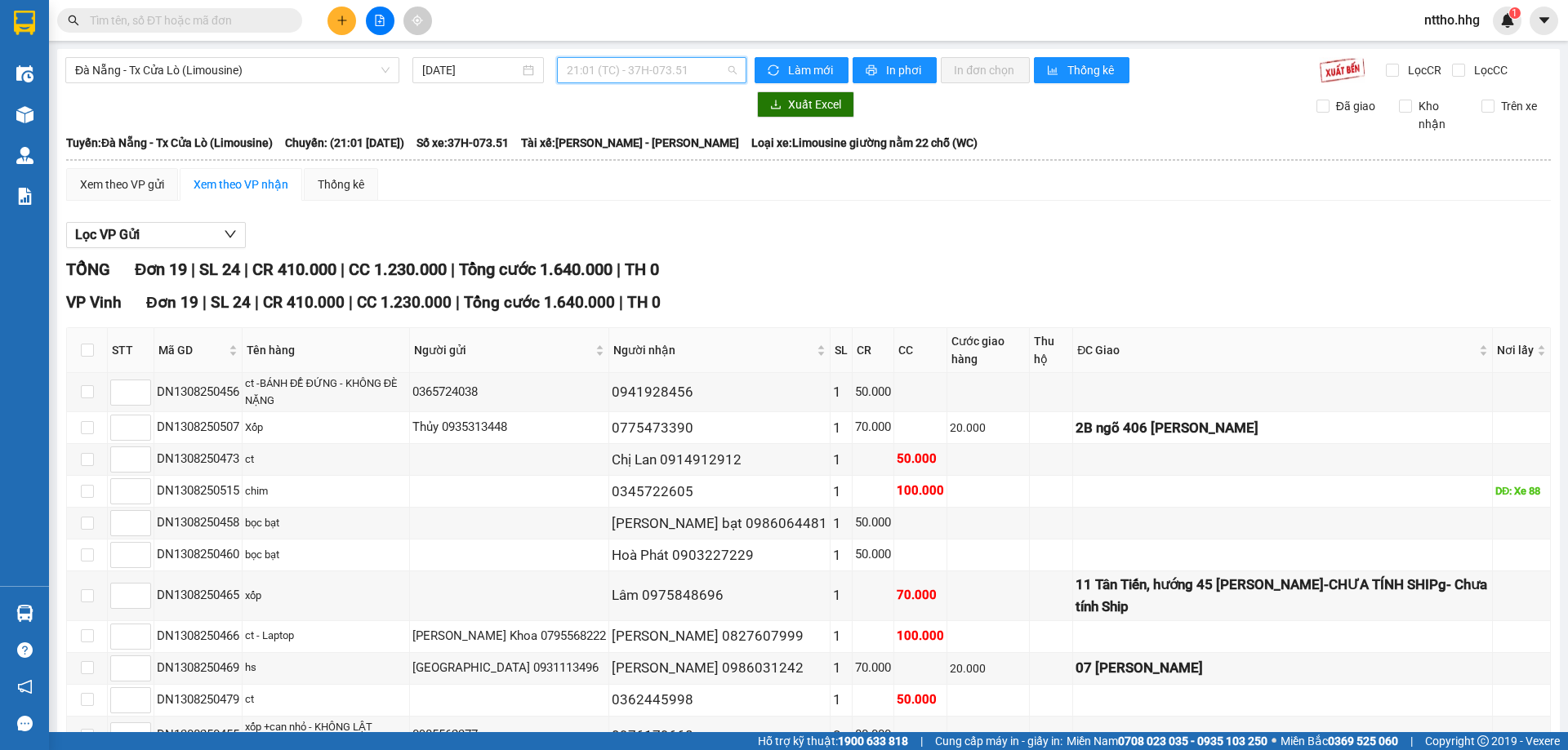
click at [666, 74] on span "21:01 (TC) - 37H-073.51" at bounding box center [652, 70] width 170 height 25
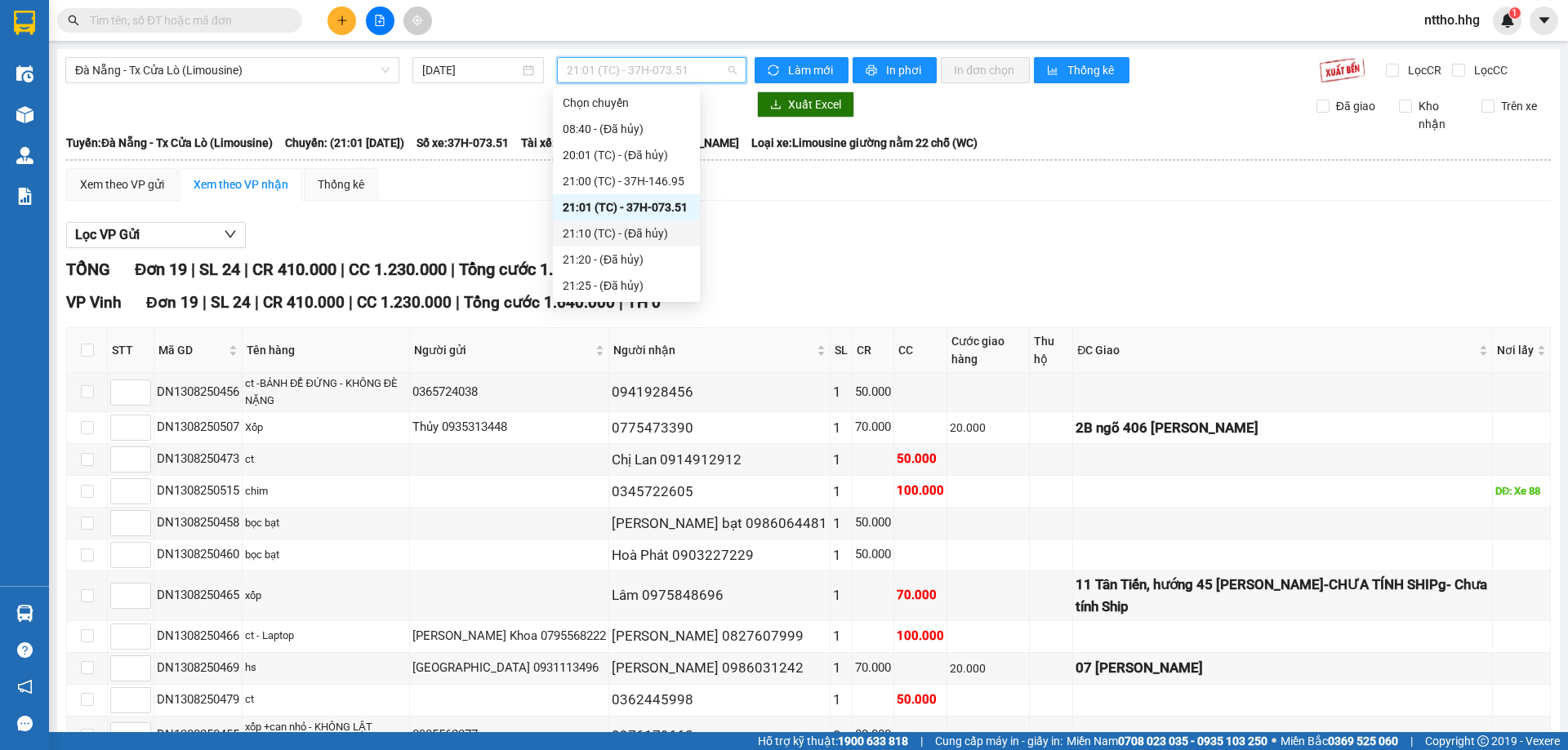
click at [648, 239] on div "21:10 (TC) - (Đã hủy)" at bounding box center [626, 233] width 128 height 18
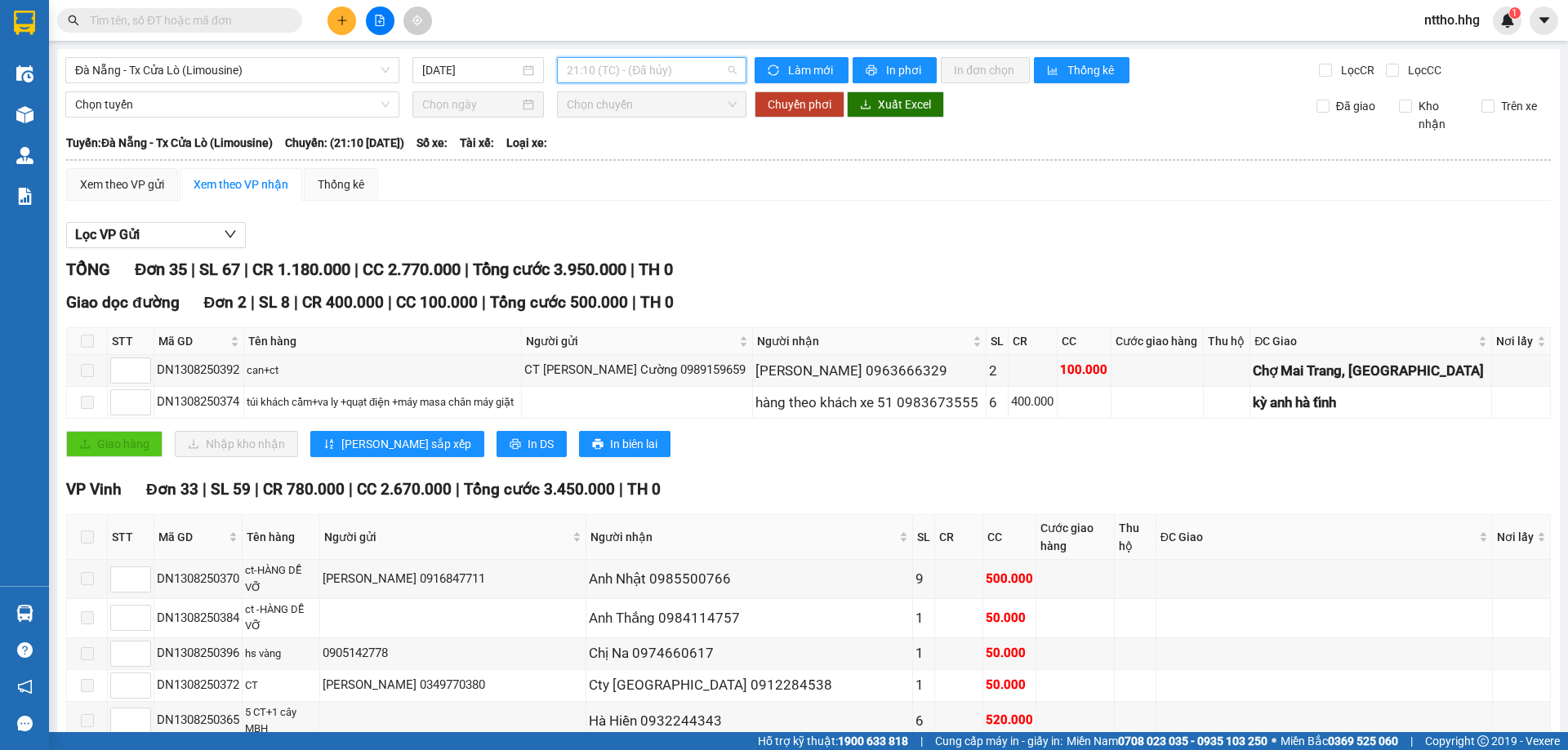
click at [684, 71] on span "21:10 (TC) - (Đã hủy)" at bounding box center [652, 70] width 170 height 25
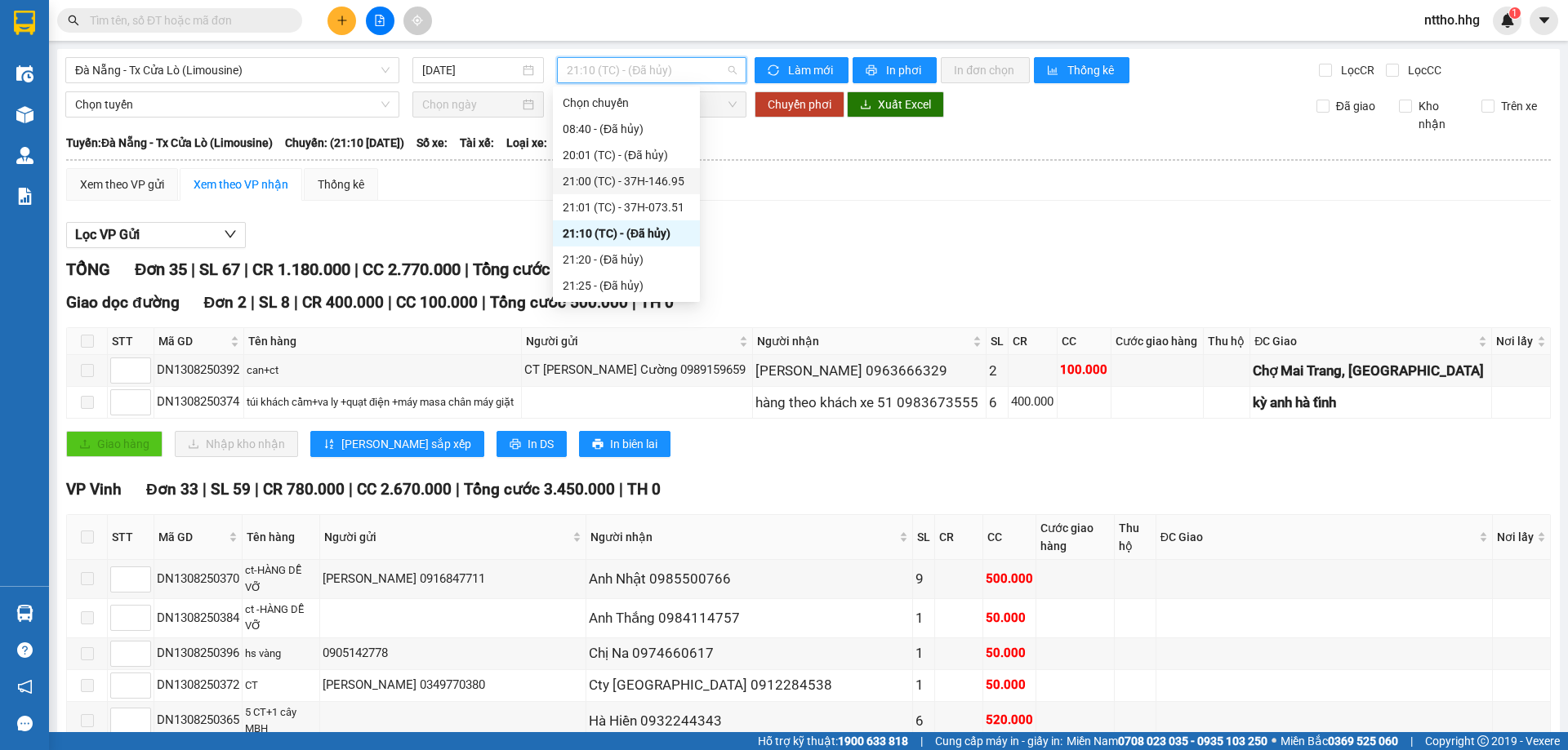
click at [658, 180] on div "21:00 (TC) - 37H-146.95" at bounding box center [626, 180] width 128 height 18
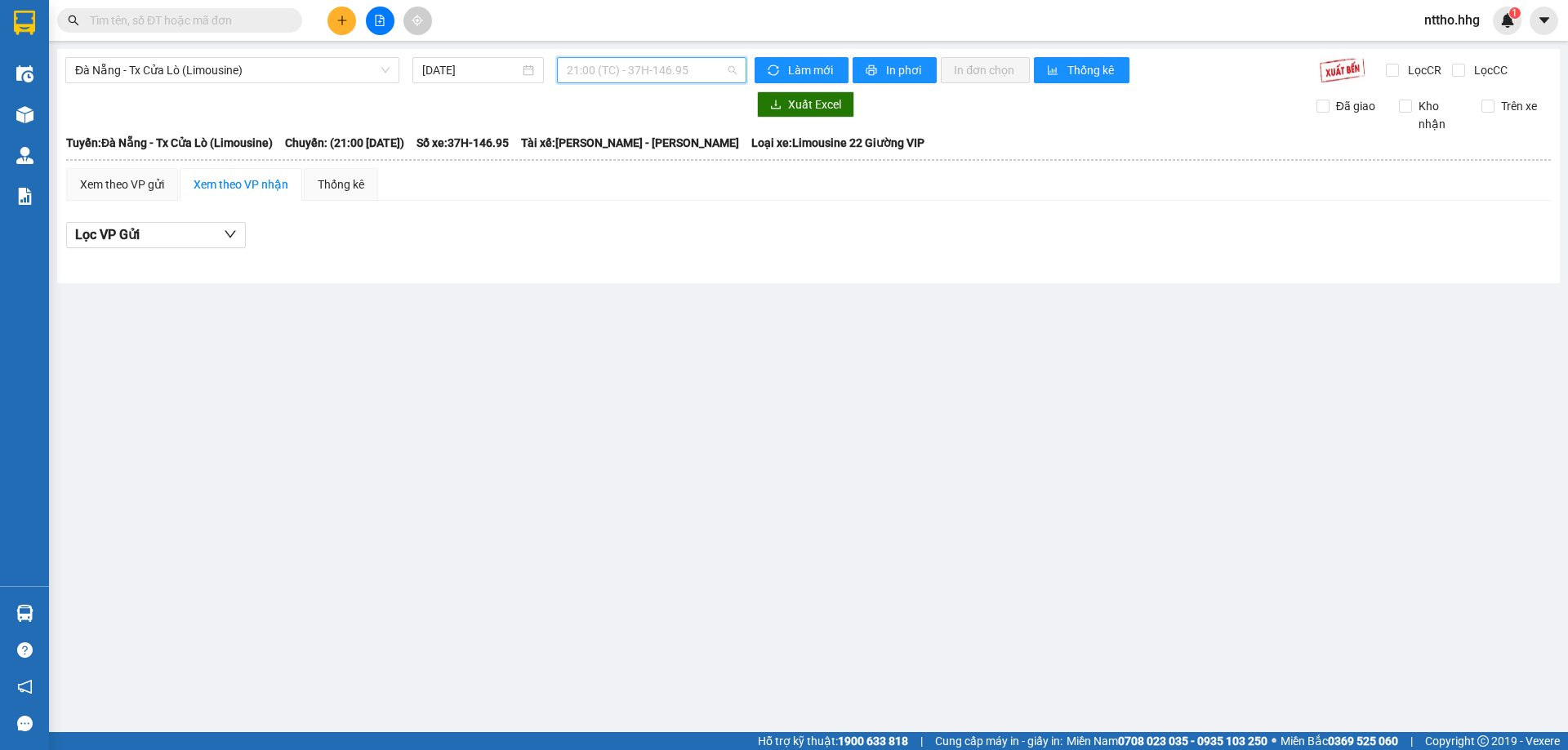
click at [635, 67] on span "21:00 (TC) - 37H-146.95" at bounding box center [652, 70] width 170 height 25
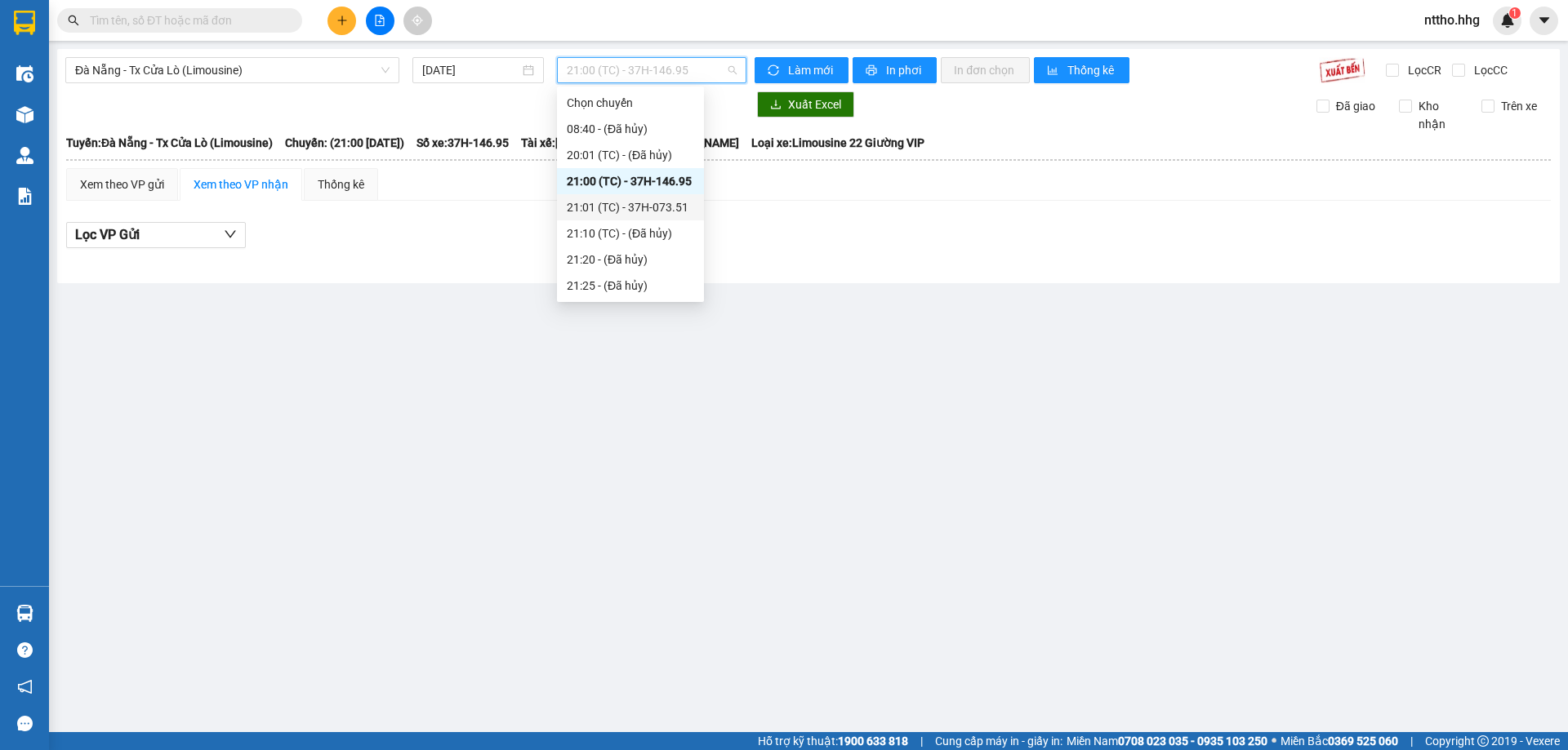
click at [635, 204] on div "21:01 (TC) - 37H-073.51" at bounding box center [630, 207] width 128 height 18
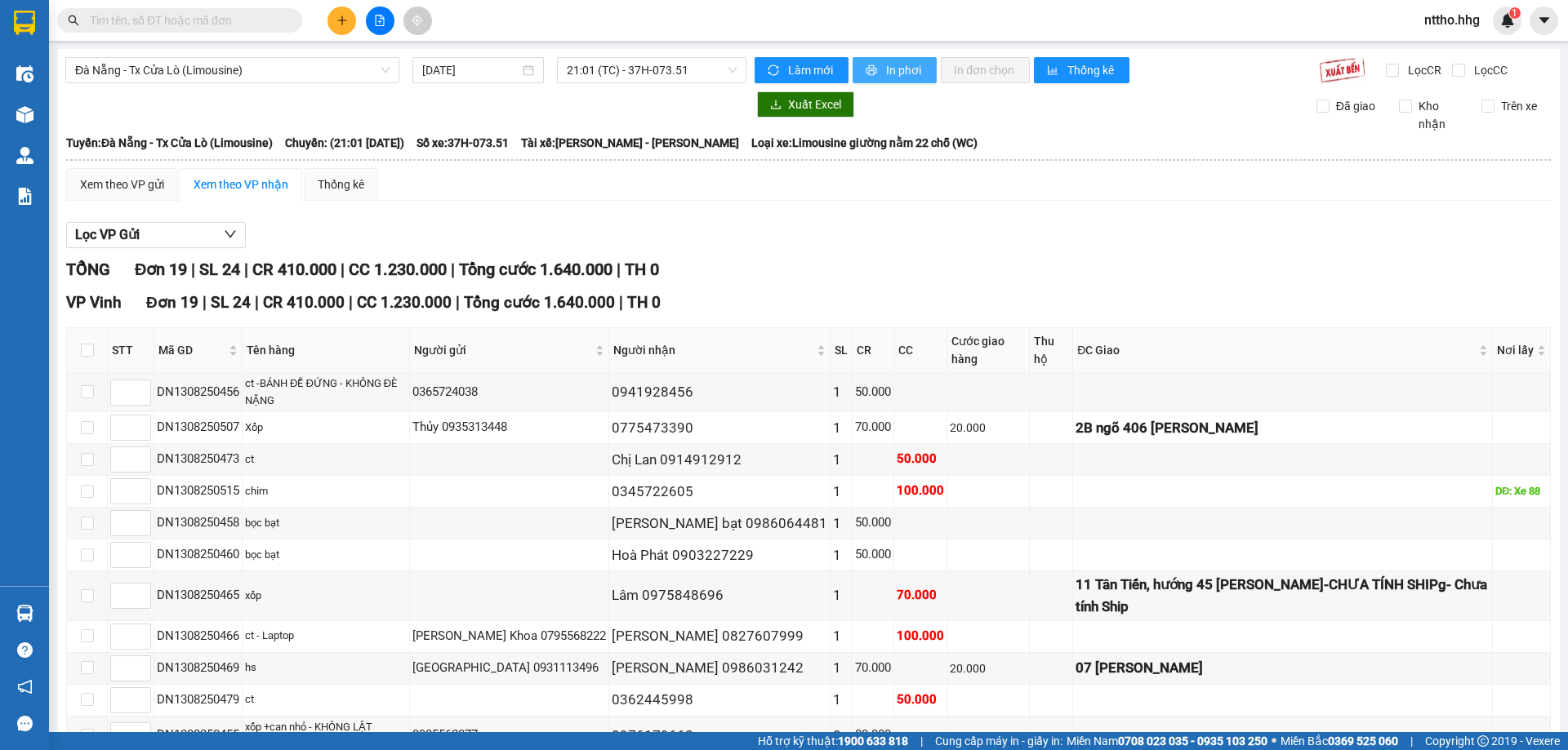
click at [894, 66] on span "In phơi" at bounding box center [905, 70] width 38 height 18
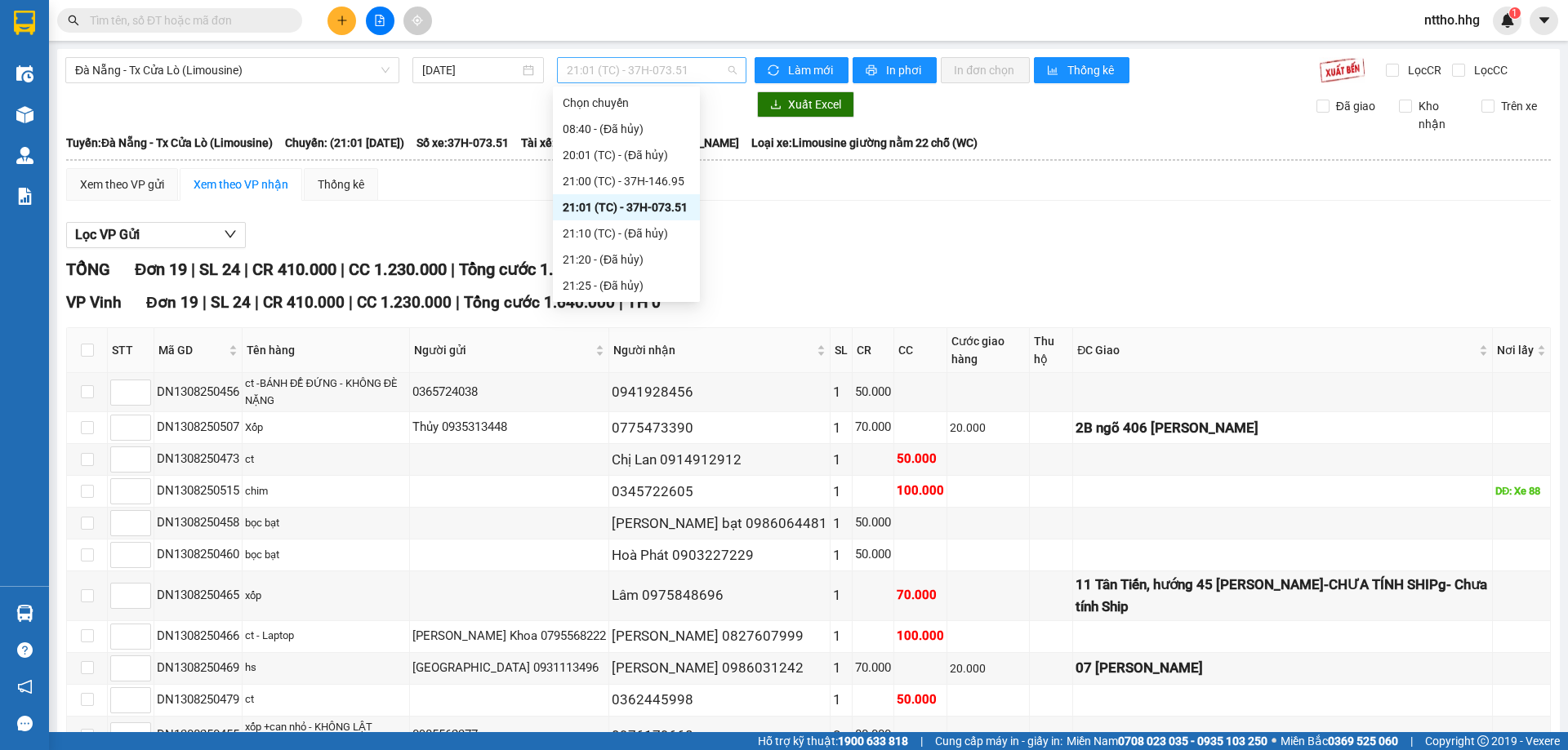
click at [667, 76] on span "21:01 (TC) - 37H-073.51" at bounding box center [652, 70] width 170 height 25
click at [645, 226] on div "21:10 (TC) - (Đã hủy)" at bounding box center [626, 233] width 128 height 18
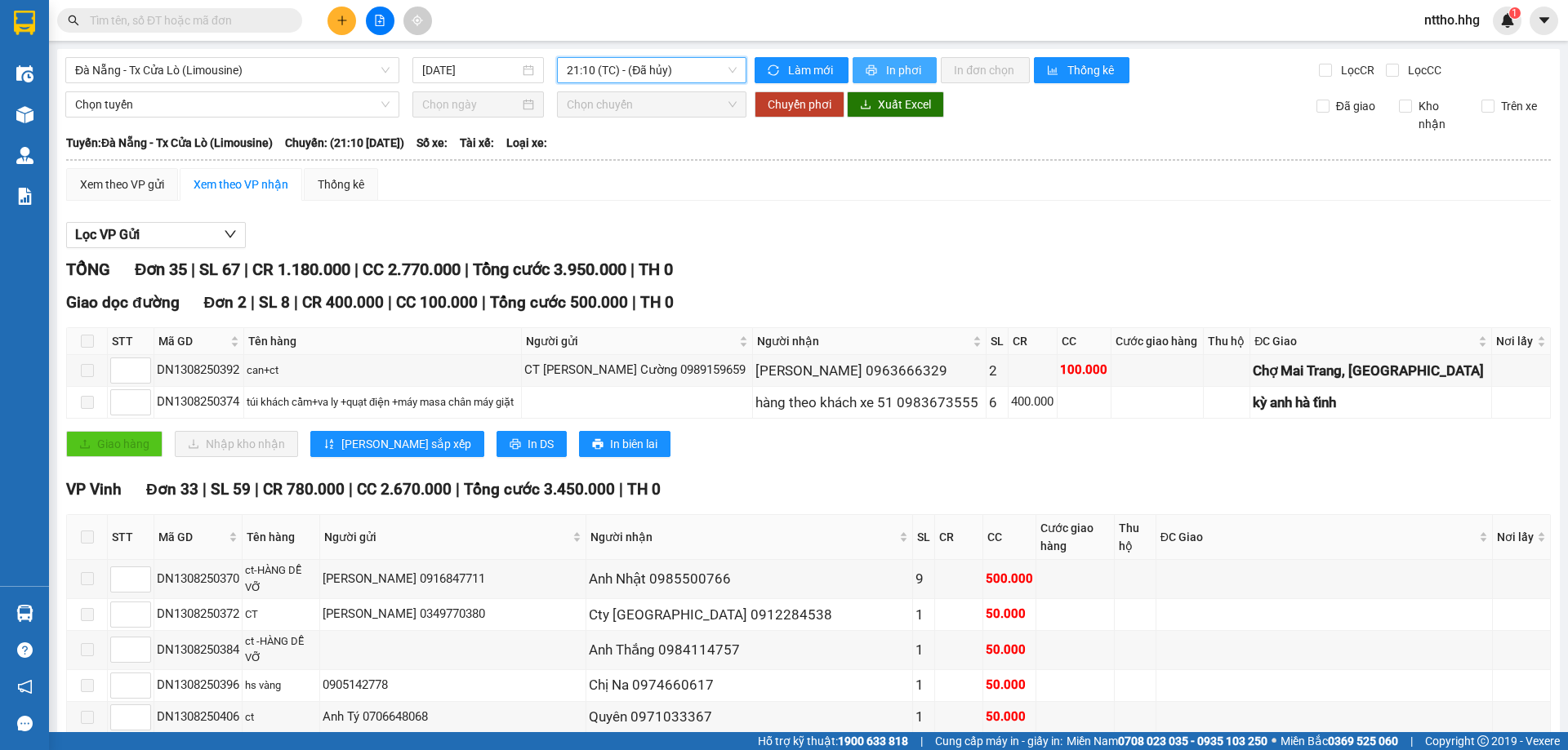
click at [905, 61] on span "In phơi" at bounding box center [905, 70] width 38 height 18
click at [635, 76] on span "21:10 (TC) - (Đã hủy)" at bounding box center [652, 70] width 170 height 25
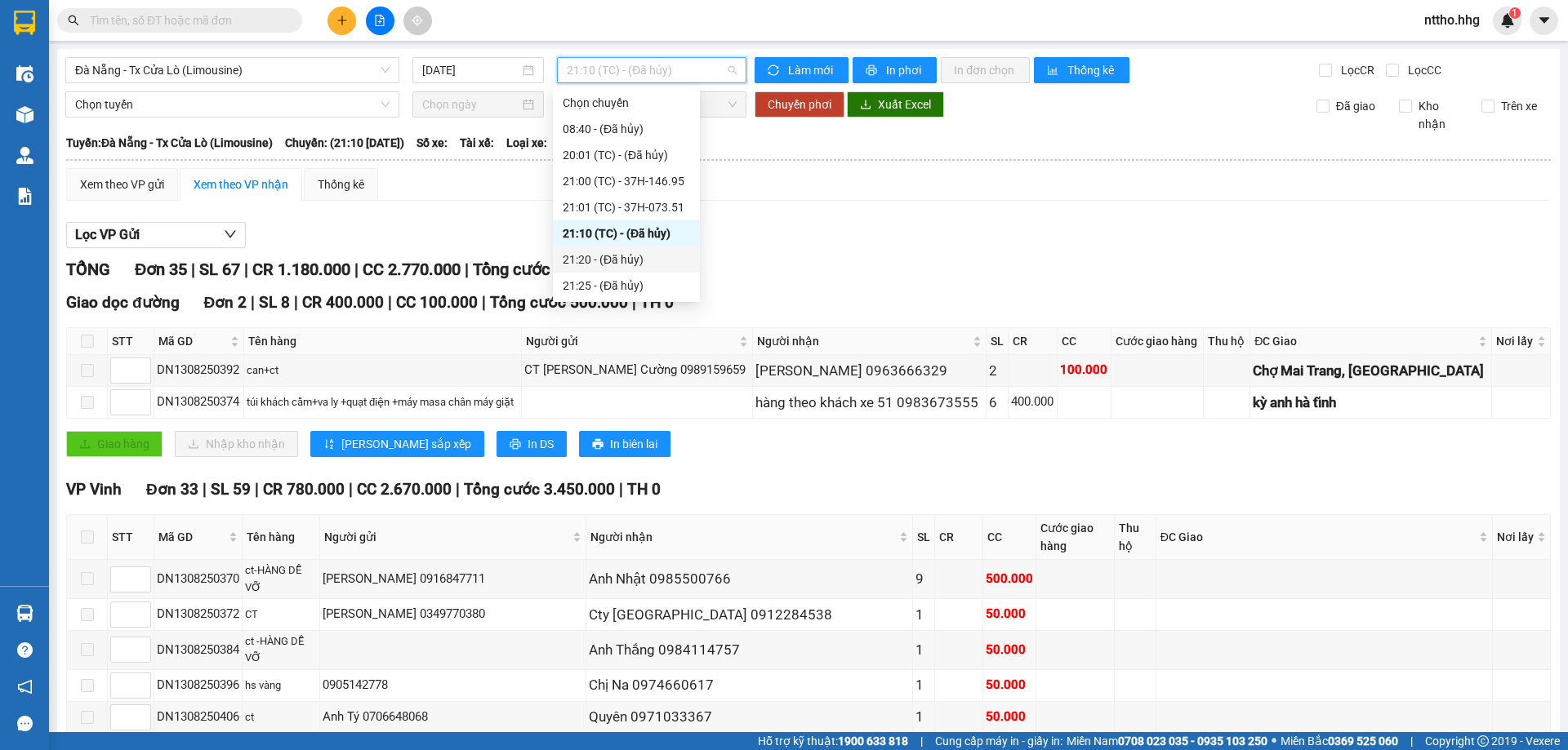
click at [648, 262] on div "21:20 - (Đã hủy)" at bounding box center [626, 259] width 128 height 18
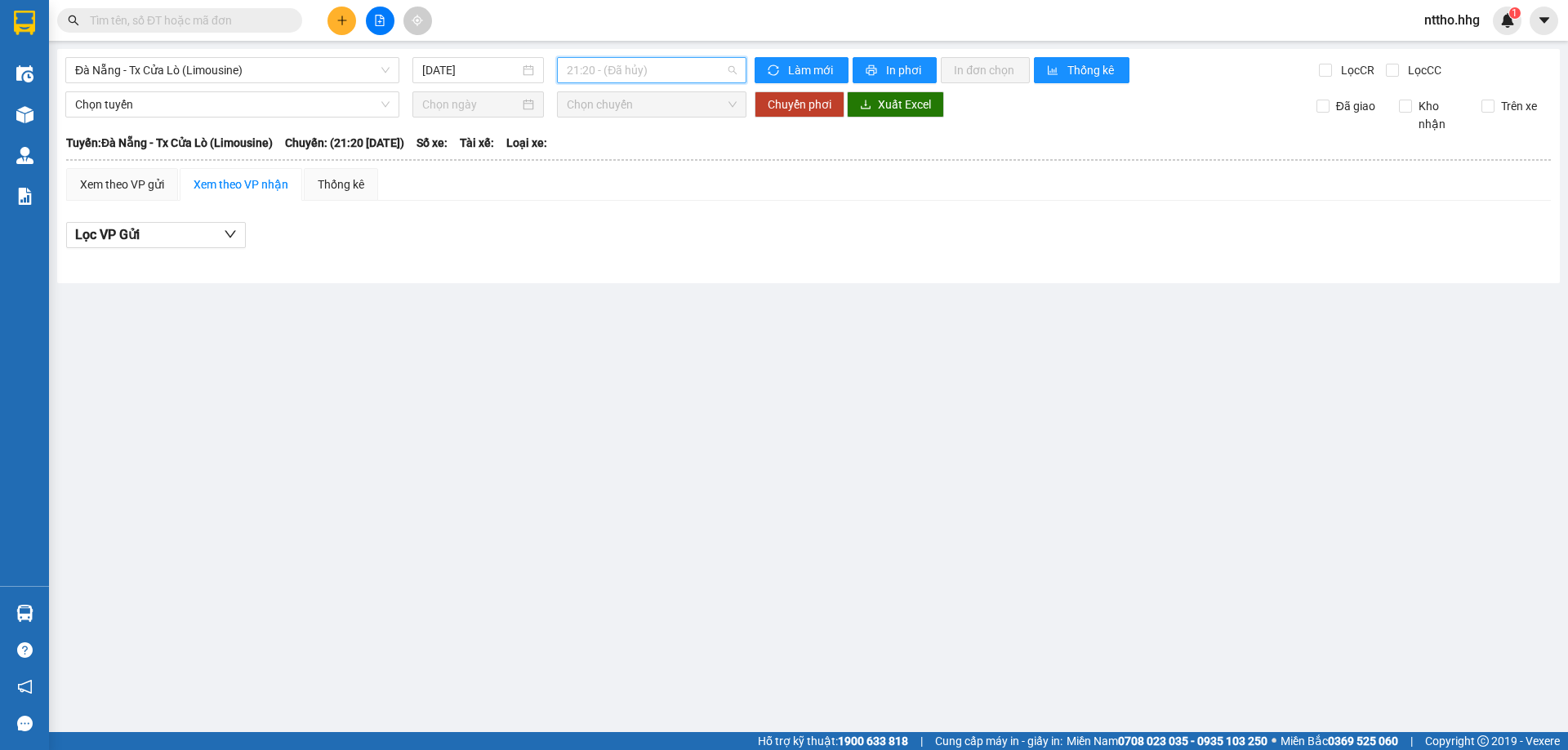
click at [678, 72] on span "21:20 - (Đã hủy)" at bounding box center [652, 70] width 170 height 25
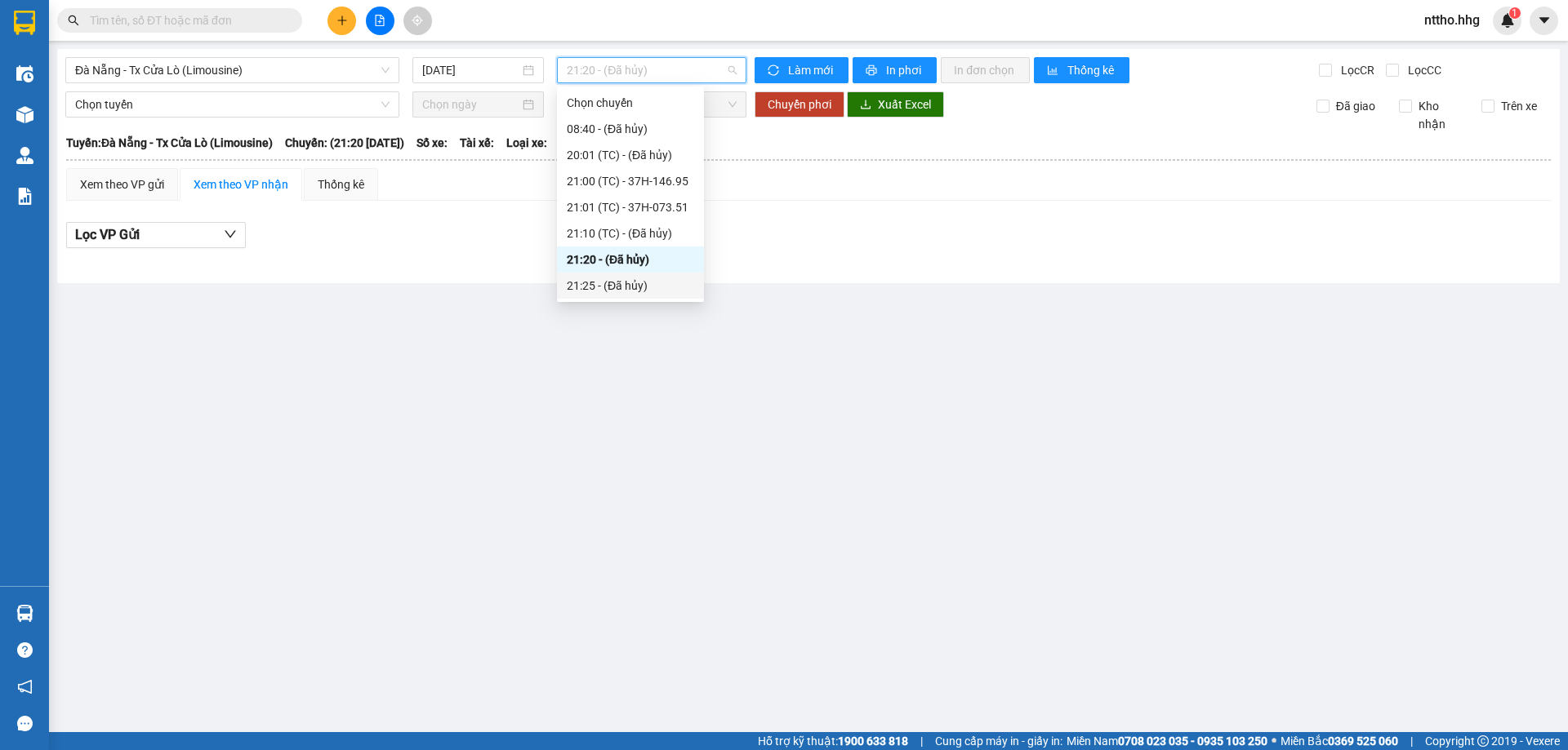
click at [639, 286] on div "21:25 - (Đã hủy)" at bounding box center [630, 285] width 128 height 18
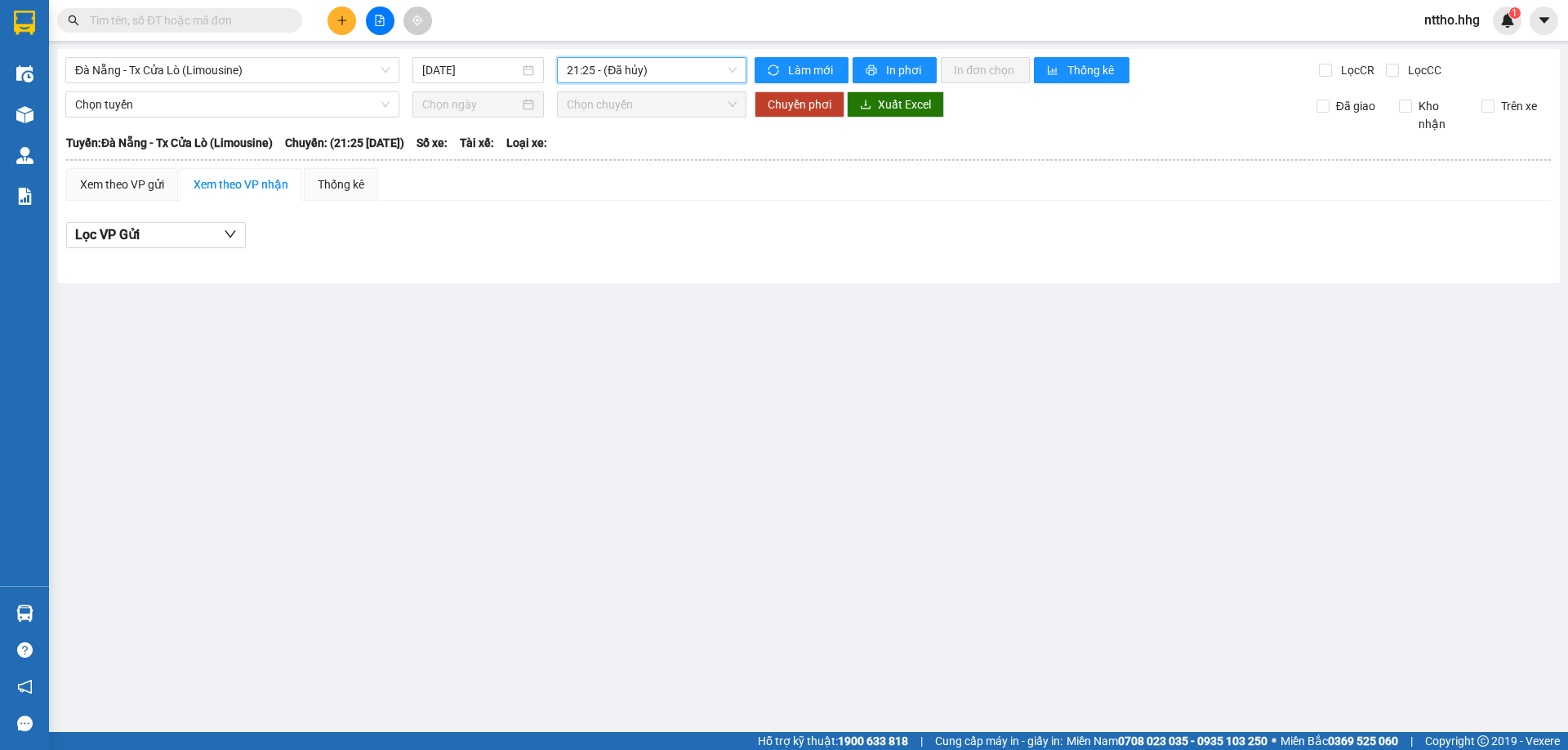
click at [124, 18] on input "text" at bounding box center [186, 20] width 193 height 18
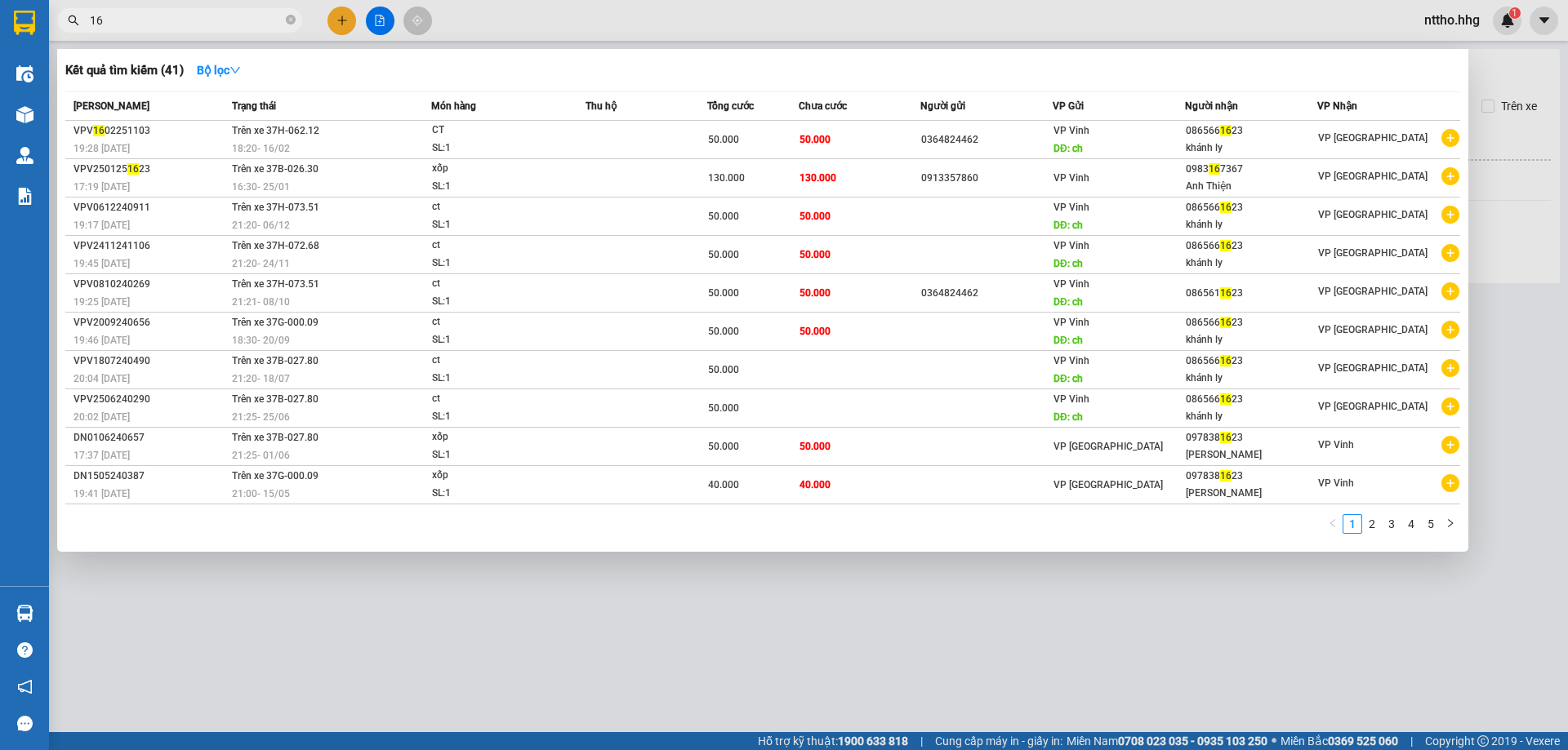
type input "1"
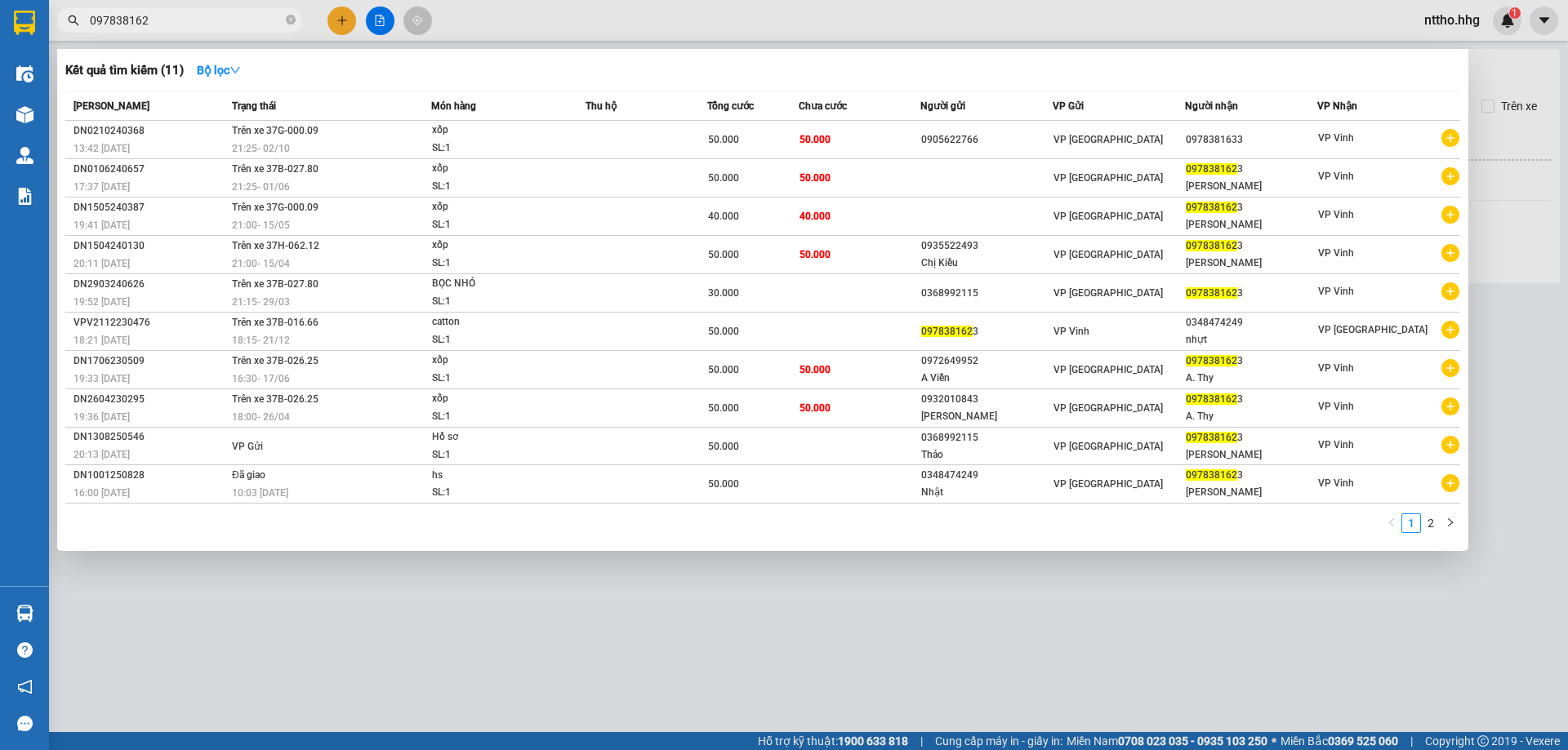
type input "0978381623"
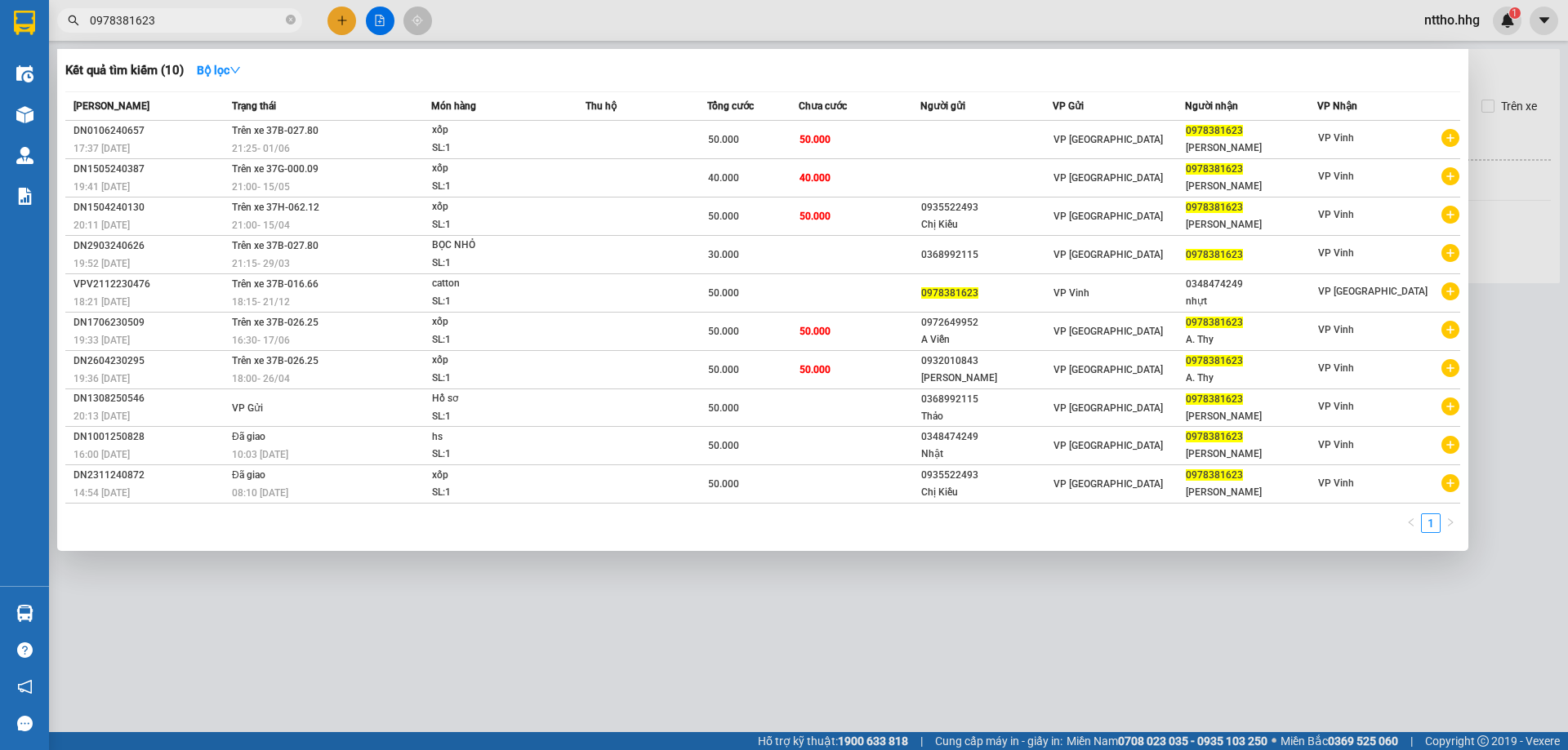
drag, startPoint x: 70, startPoint y: 22, endPoint x: 26, endPoint y: 22, distance: 44.0
click at [30, 22] on section "Kết quả tìm kiếm ( 10 ) Bộ lọc Mã ĐH Trạng thái Món hàng Thu hộ Tổng cước Chưa …" at bounding box center [784, 375] width 1568 height 750
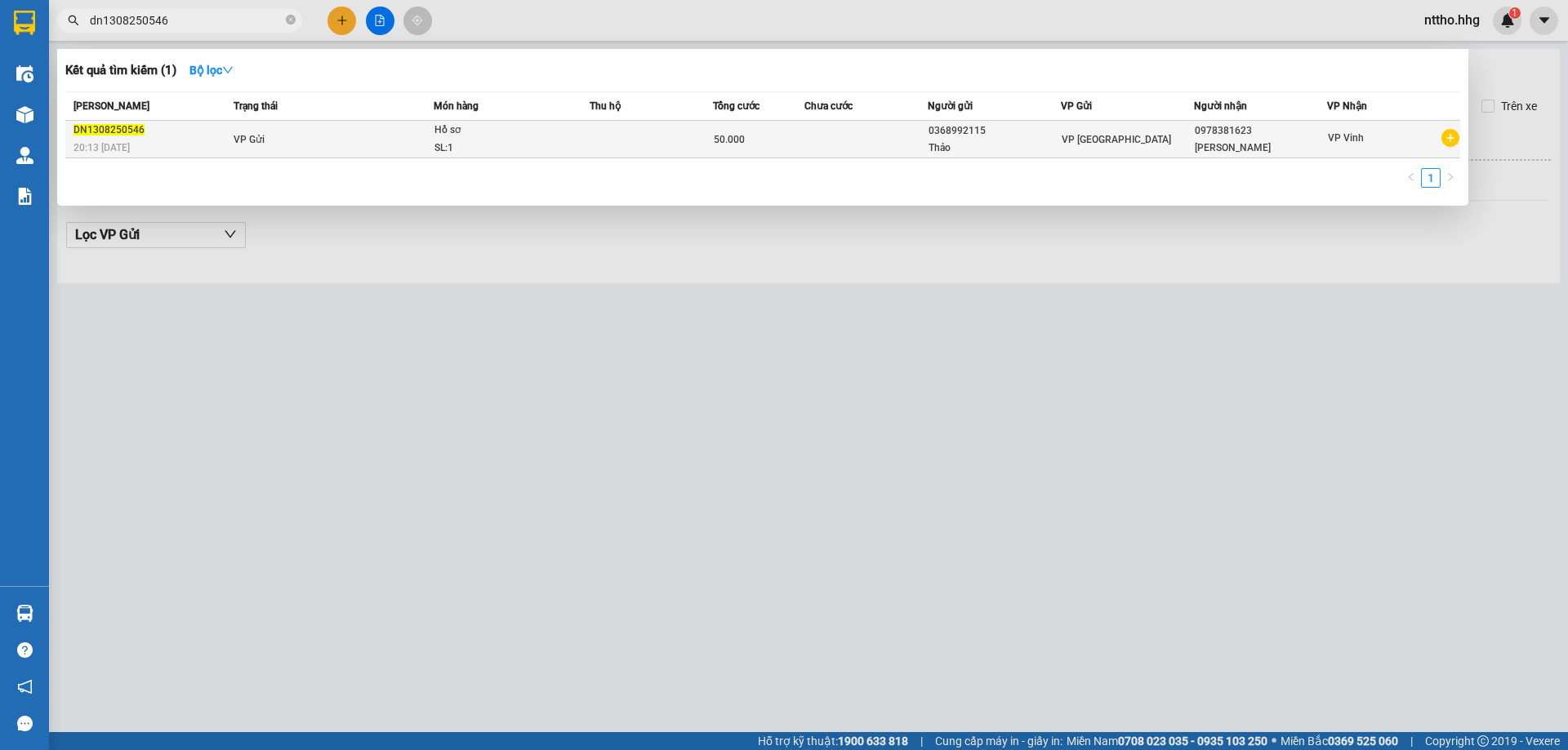
type input "dn1308250546"
click at [869, 154] on td at bounding box center [866, 140] width 123 height 38
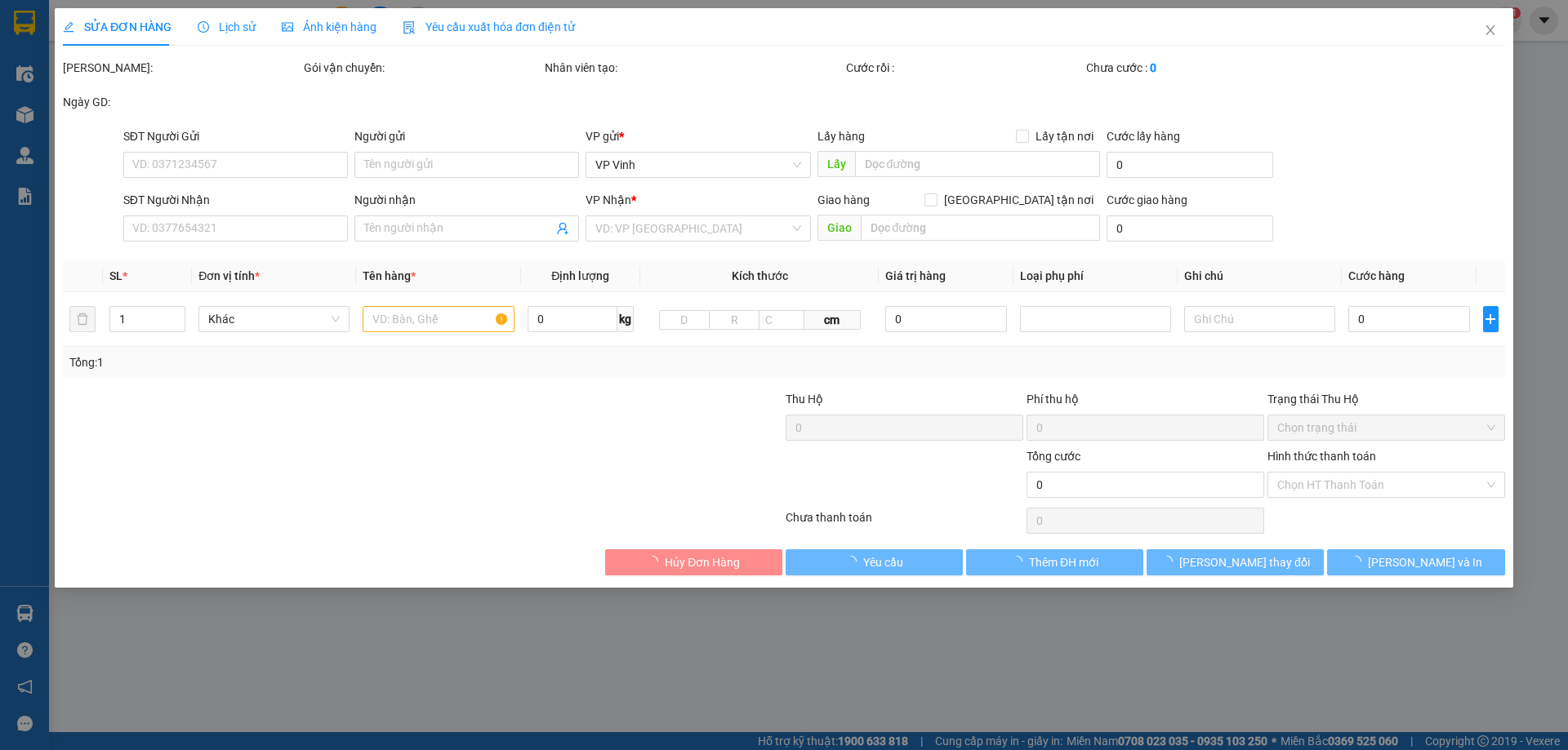
type input "0368992115"
type input "Thảo"
type input "0978381623"
type input "Đặng Xuân Thi"
type input "50.000"
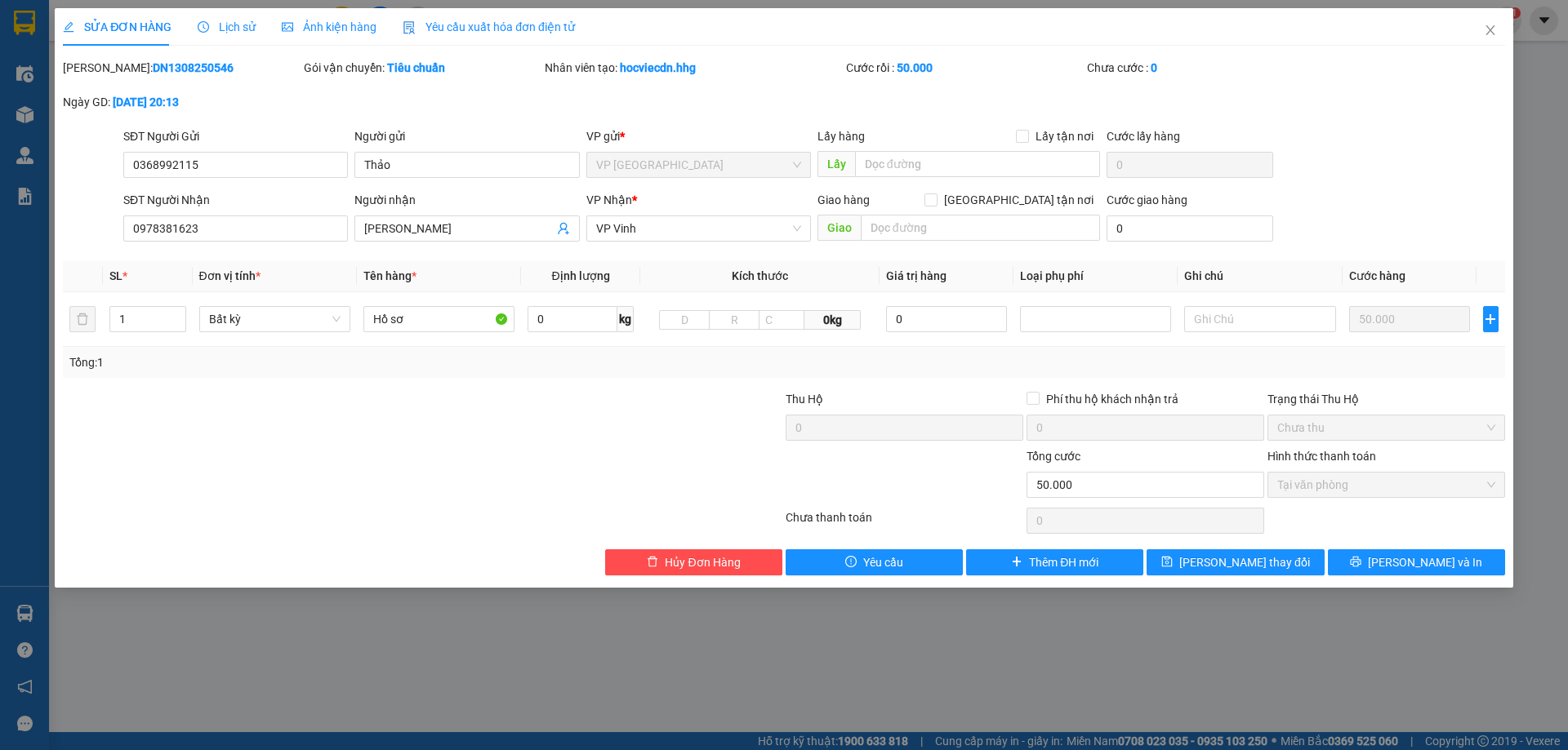
drag, startPoint x: 220, startPoint y: 17, endPoint x: 239, endPoint y: 21, distance: 19.4
click at [220, 18] on div "Lịch sử" at bounding box center [226, 27] width 58 height 38
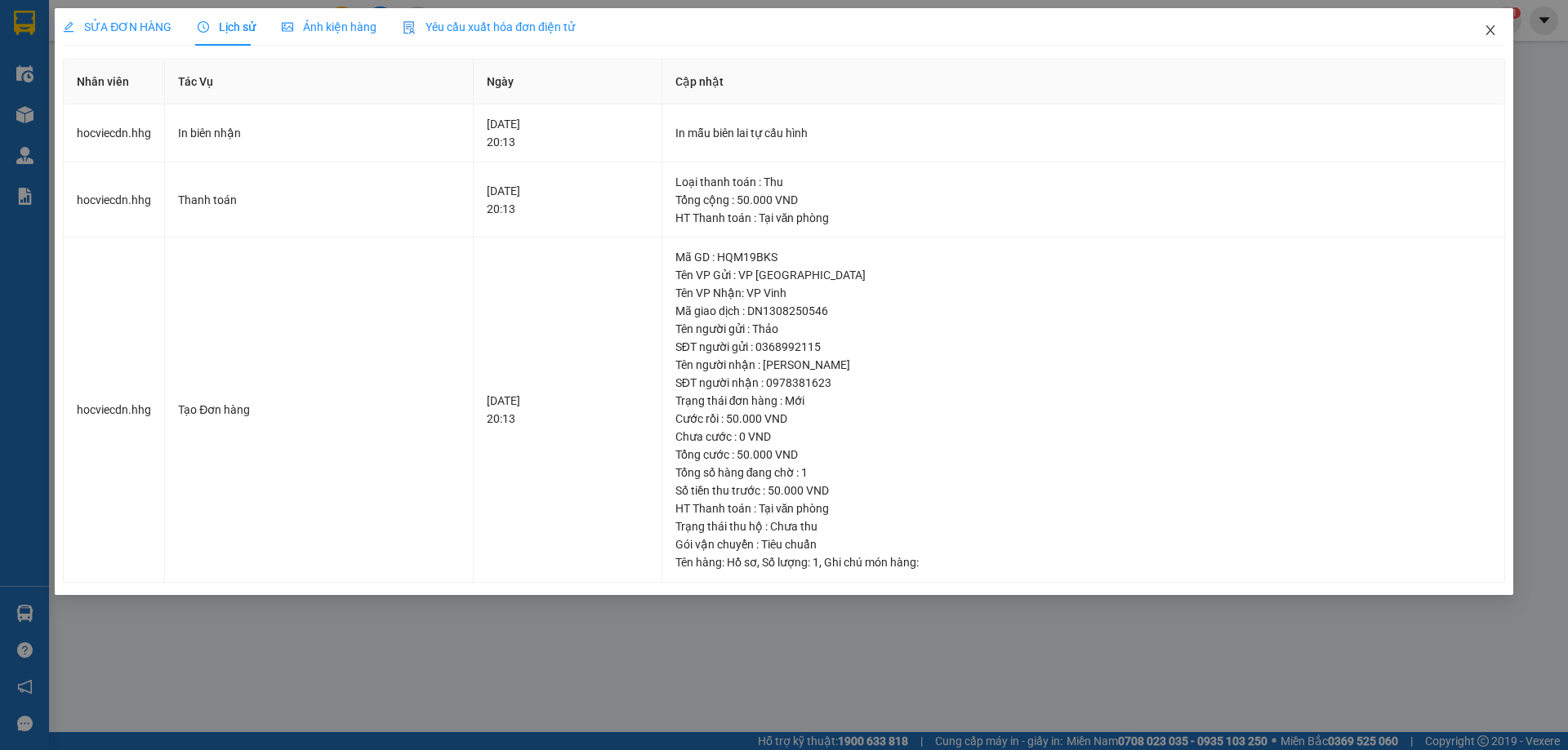
click at [1489, 29] on icon "close" at bounding box center [1491, 30] width 9 height 9
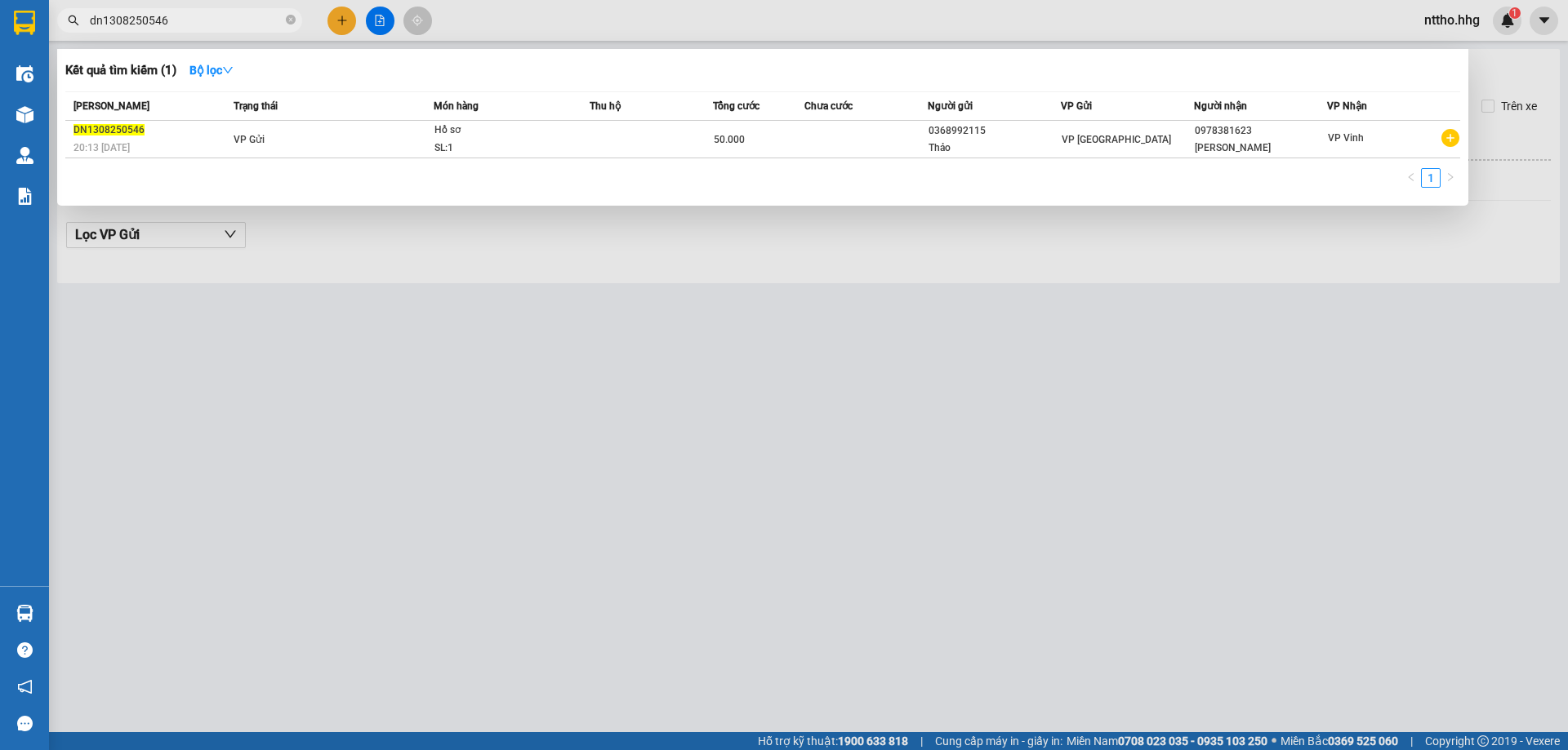
drag, startPoint x: 193, startPoint y: 21, endPoint x: 72, endPoint y: 21, distance: 121.0
click at [72, 21] on div "dn1308250546" at bounding box center [159, 21] width 318 height 25
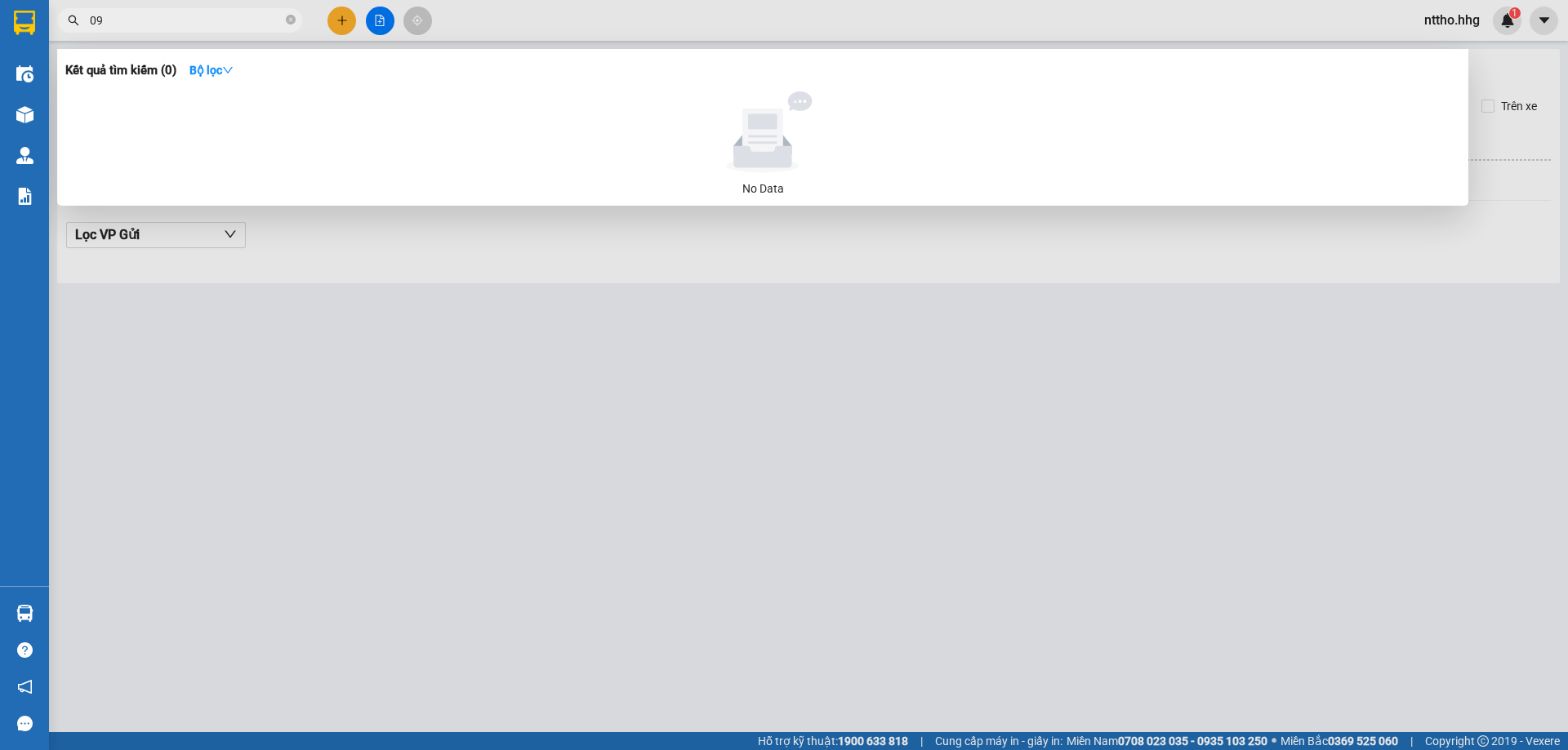
type input "0"
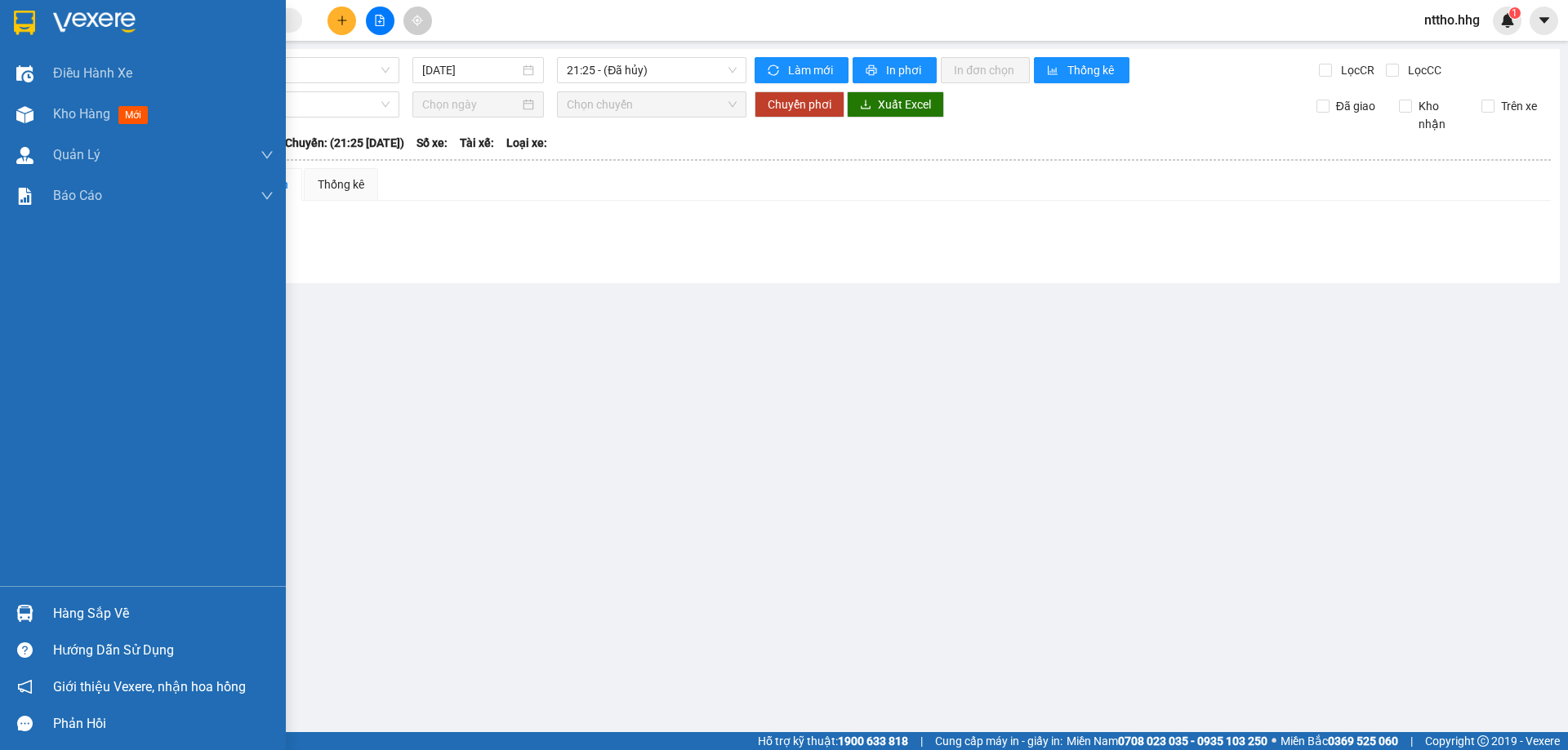
click at [26, 26] on img at bounding box center [25, 23] width 21 height 25
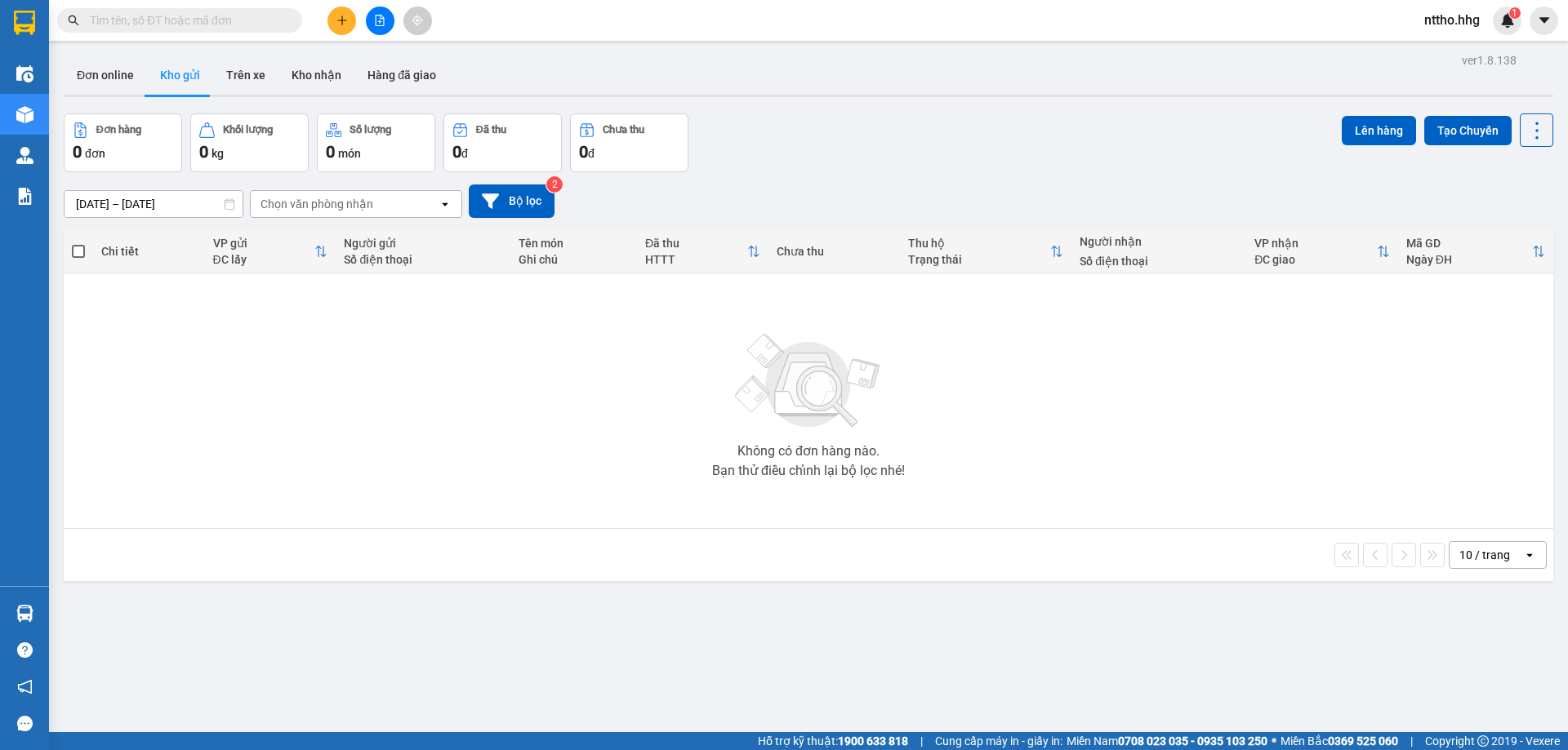
click at [1462, 12] on span "nttho.hhg" at bounding box center [1452, 20] width 81 height 21
click at [1437, 46] on span "Đăng xuất" at bounding box center [1468, 50] width 69 height 18
